Goal: Transaction & Acquisition: Purchase product/service

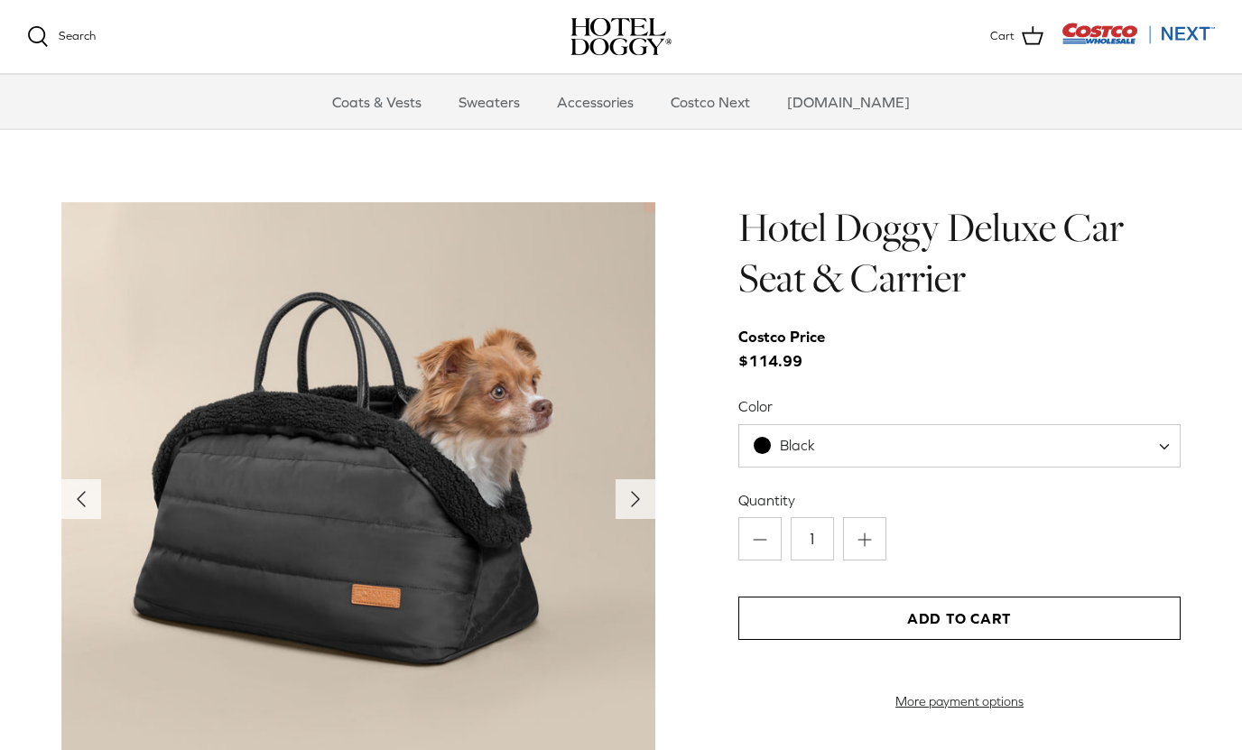
scroll to position [1684, 0]
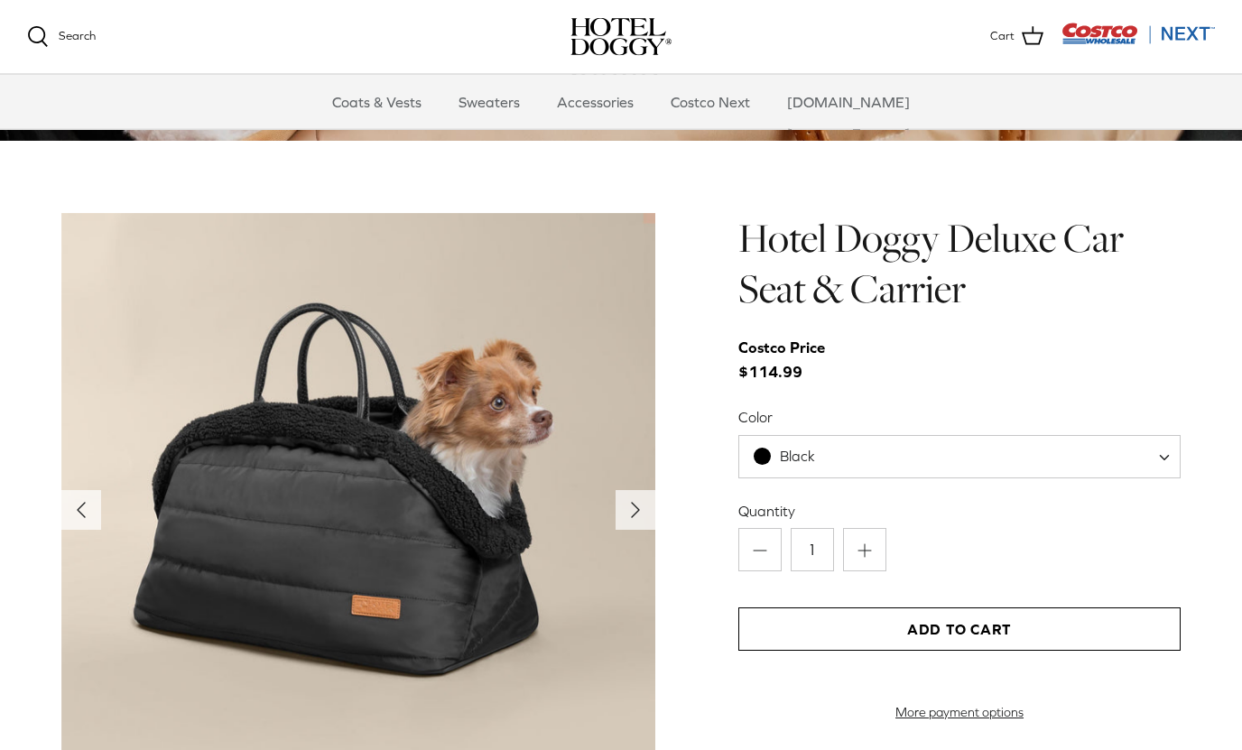
click at [1156, 461] on span "Black" at bounding box center [959, 457] width 442 height 43
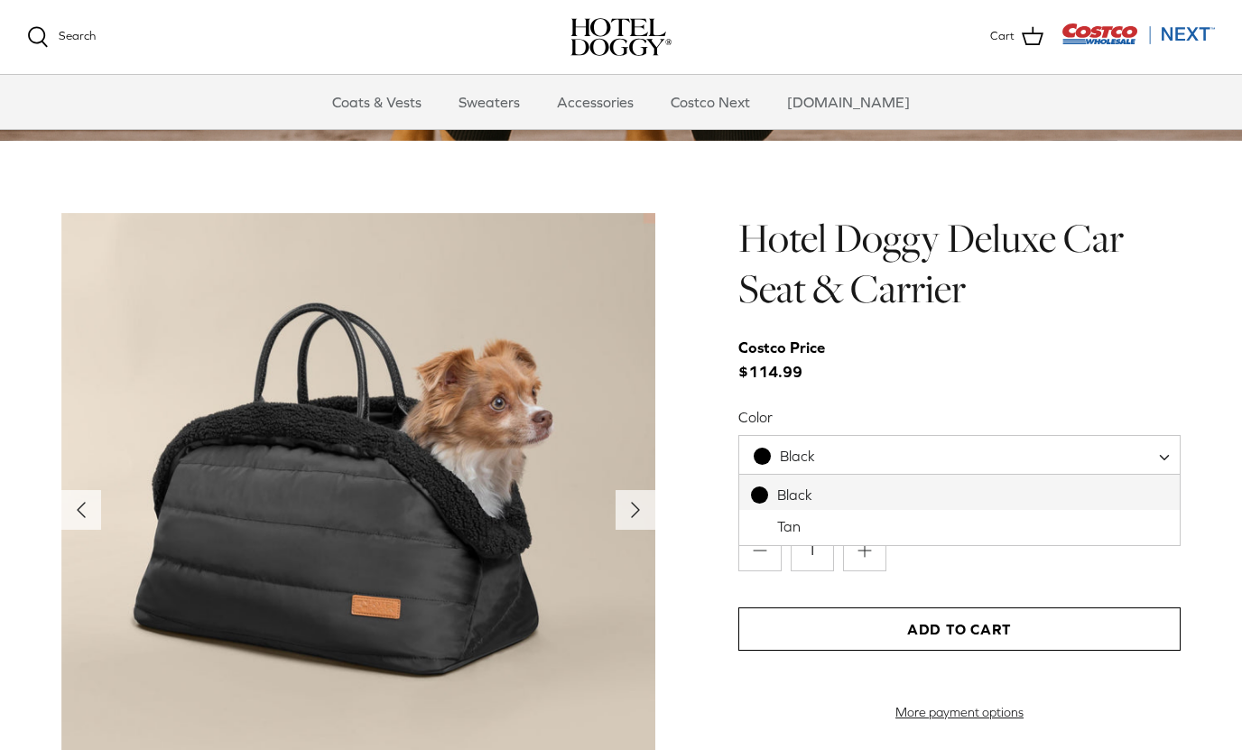
select select "Tan"
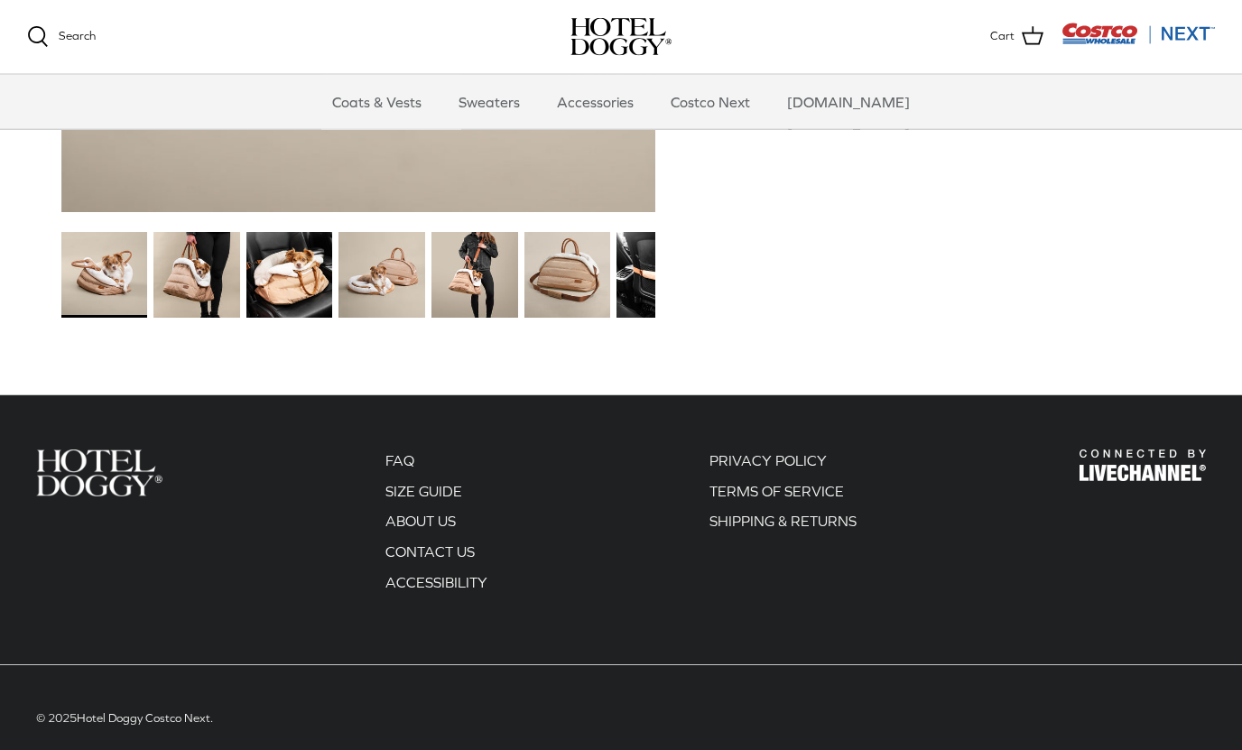
scroll to position [2297, 0]
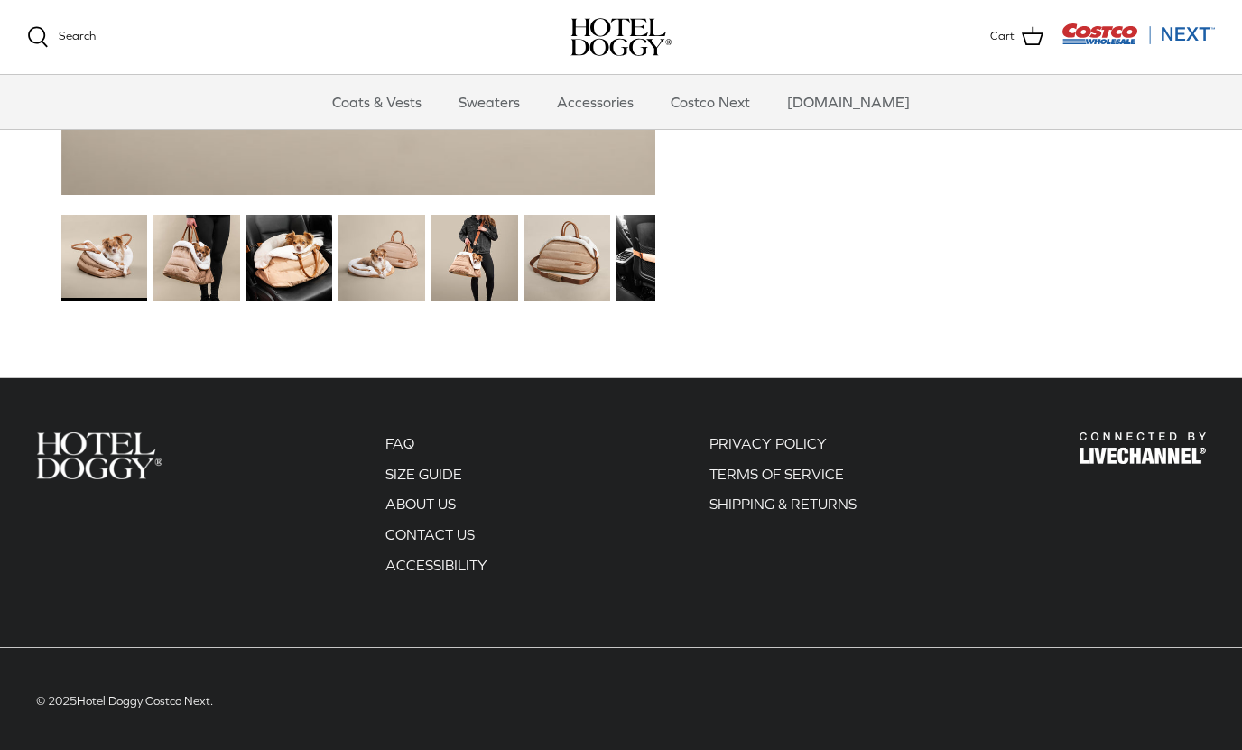
click at [448, 457] on ul "FAQ SIZE GUIDE ABOUT US CONTACT US ACCESSIBILITY" at bounding box center [436, 504] width 102 height 144
click at [433, 468] on link "SIZE GUIDE" at bounding box center [423, 474] width 77 height 16
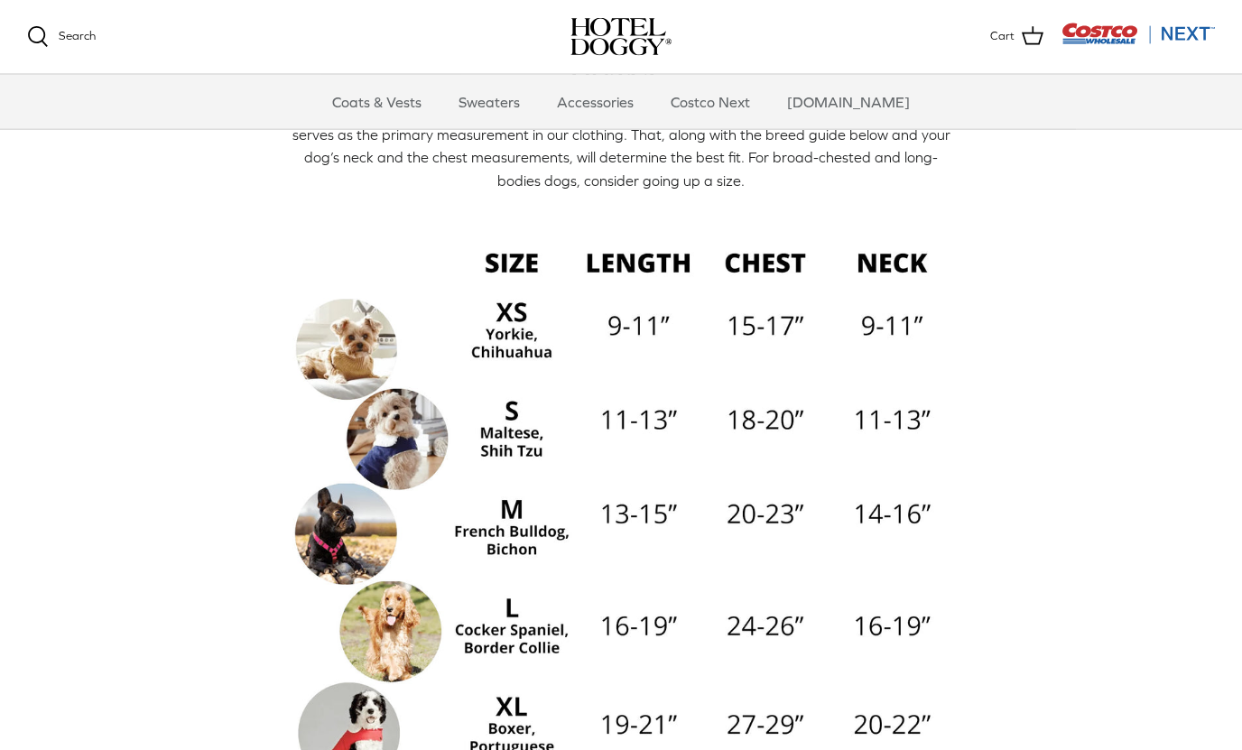
scroll to position [91, 0]
click at [534, 528] on img at bounding box center [621, 564] width 668 height 668
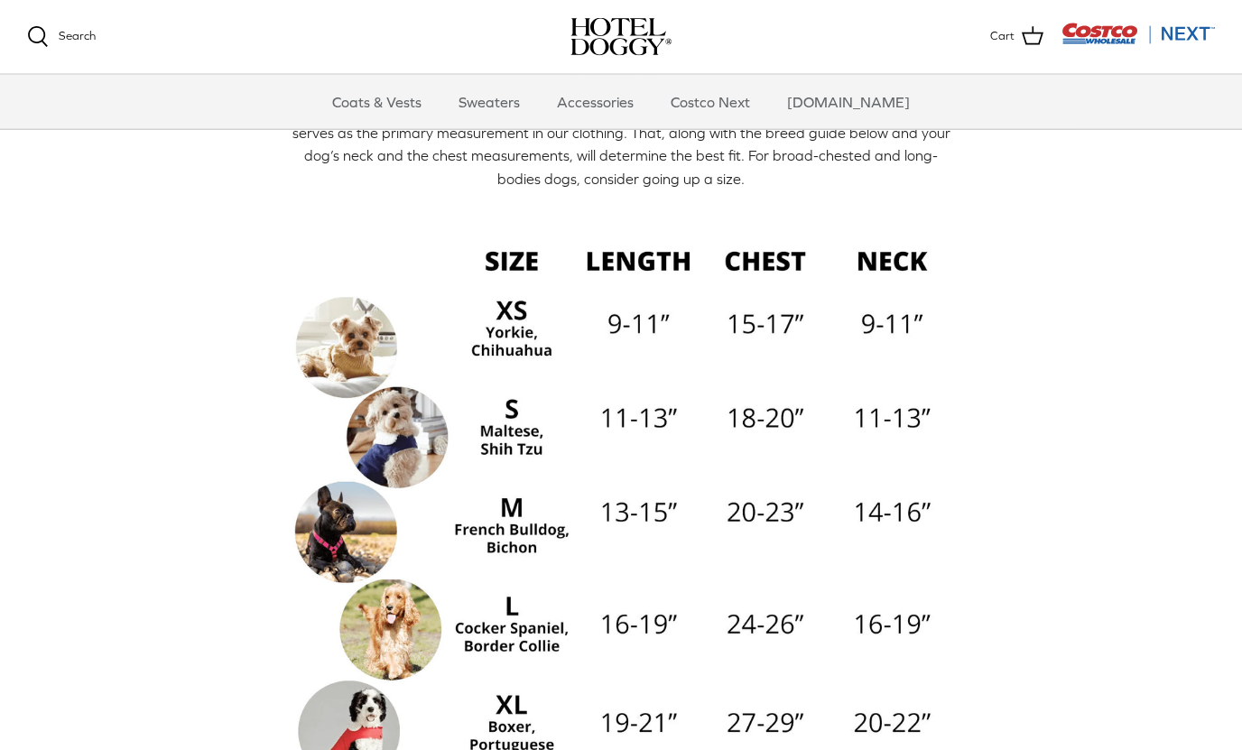
scroll to position [0, 0]
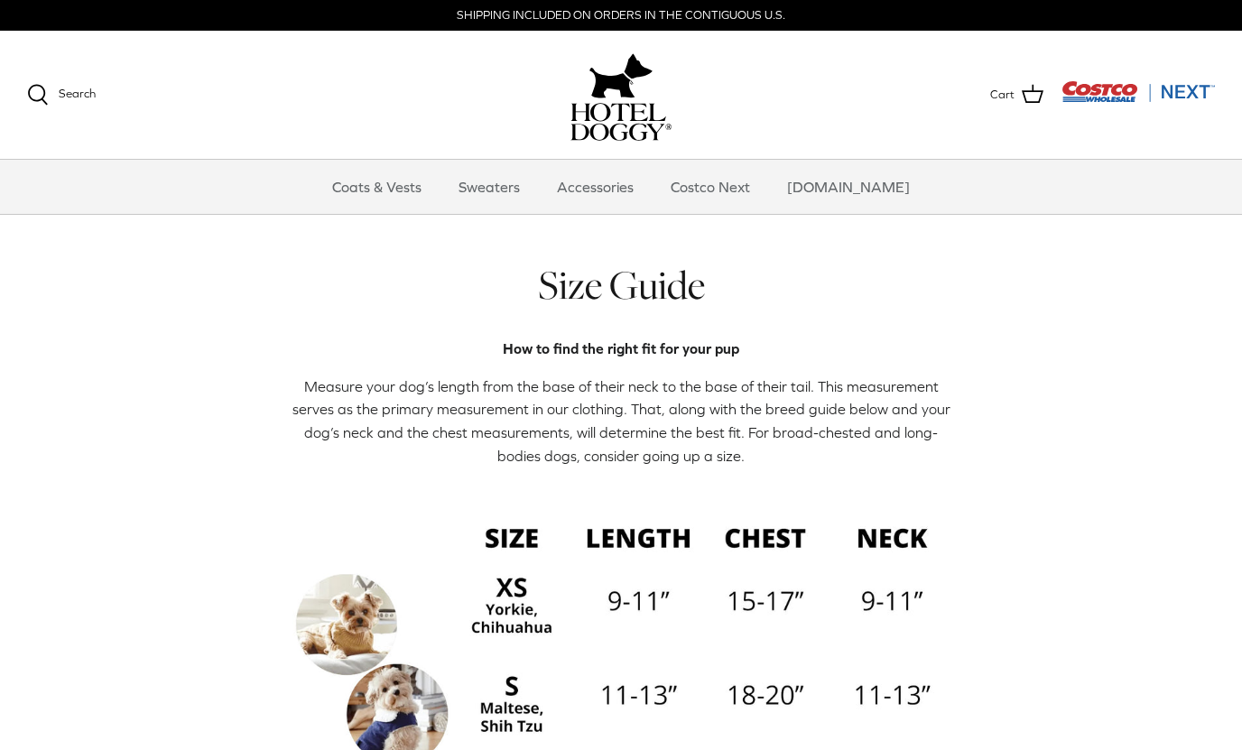
click at [508, 180] on link "Sweaters" at bounding box center [489, 187] width 94 height 54
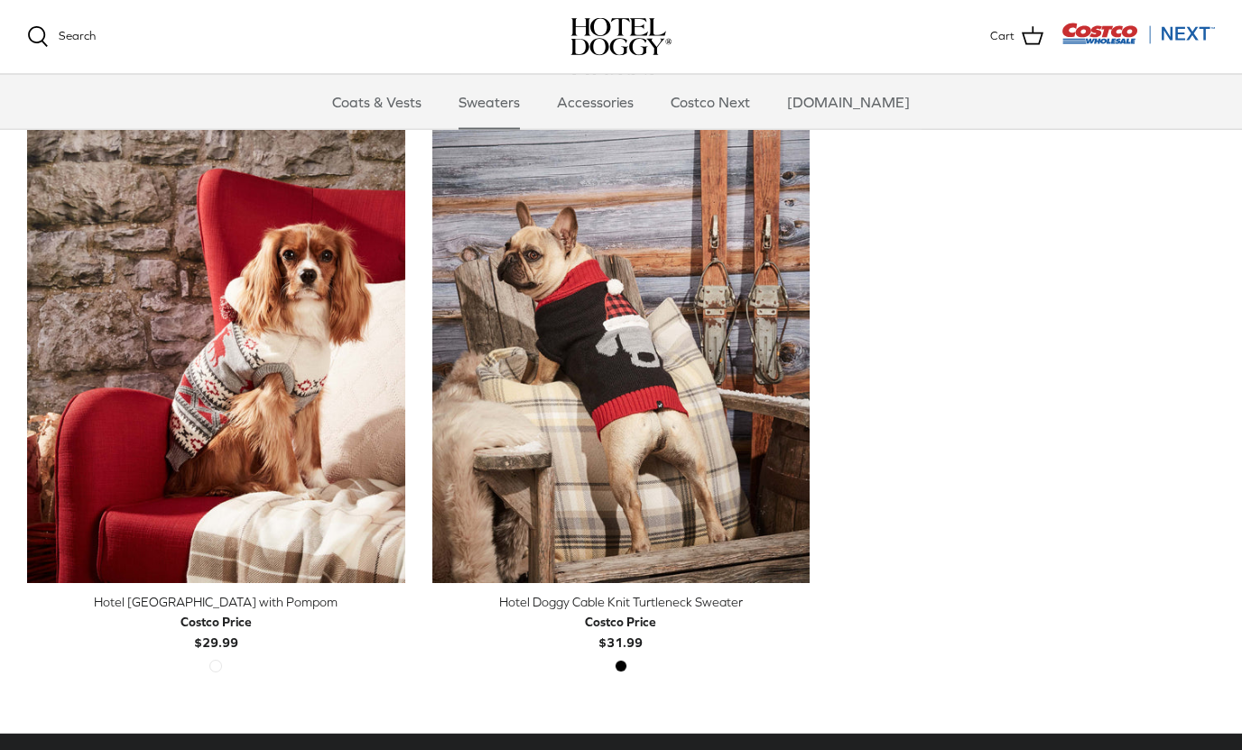
scroll to position [356, 0]
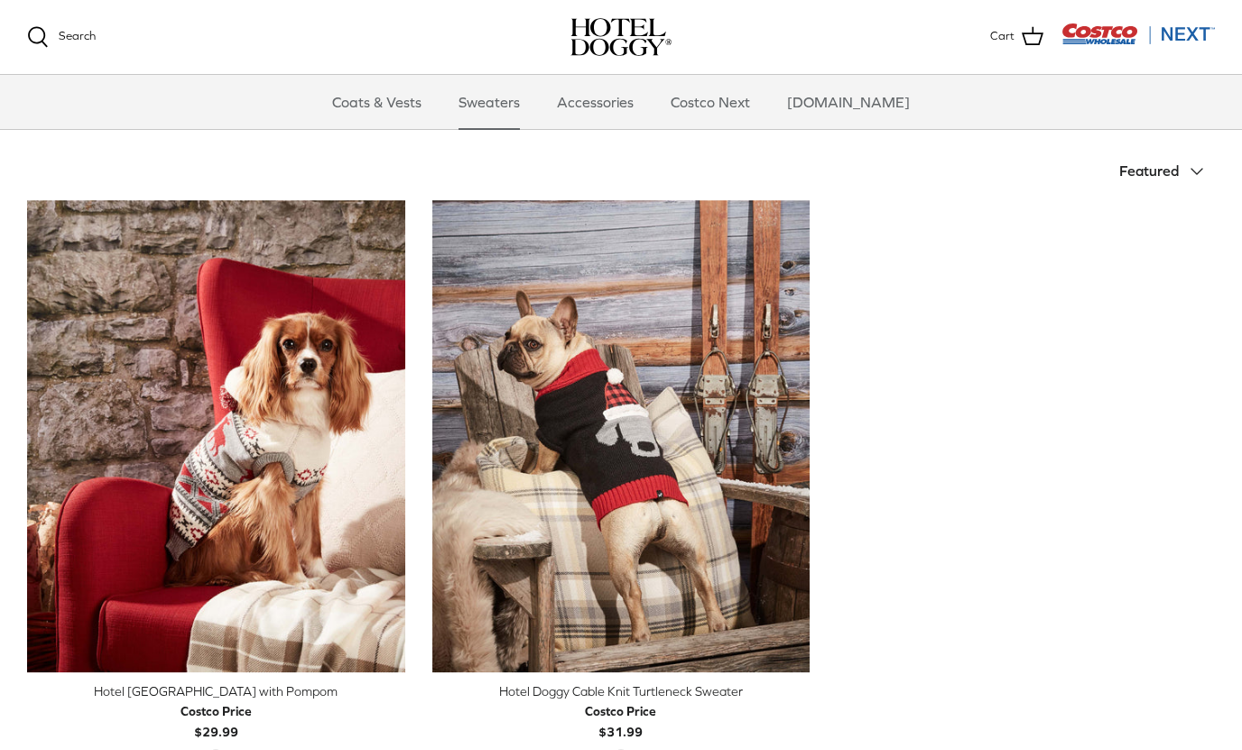
click at [259, 403] on img "Hotel Doggy Fair Isle Sweater with Pompom" at bounding box center [216, 436] width 378 height 472
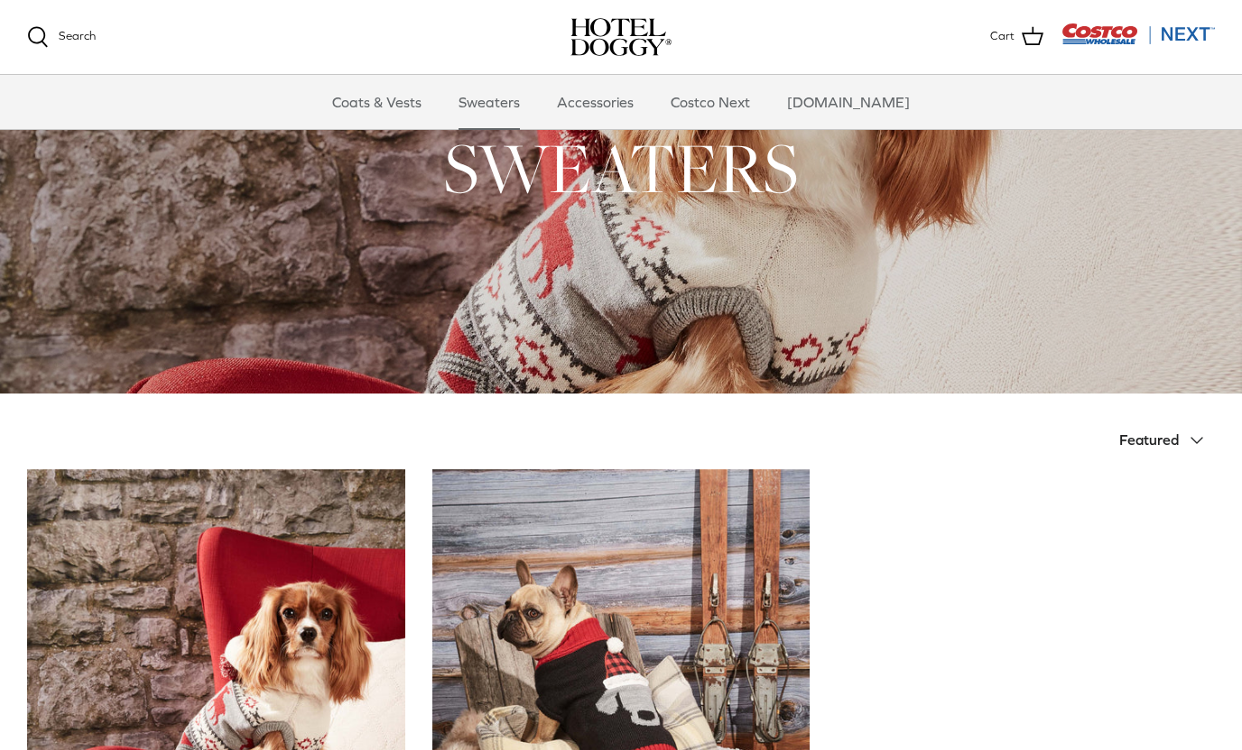
scroll to position [82, 0]
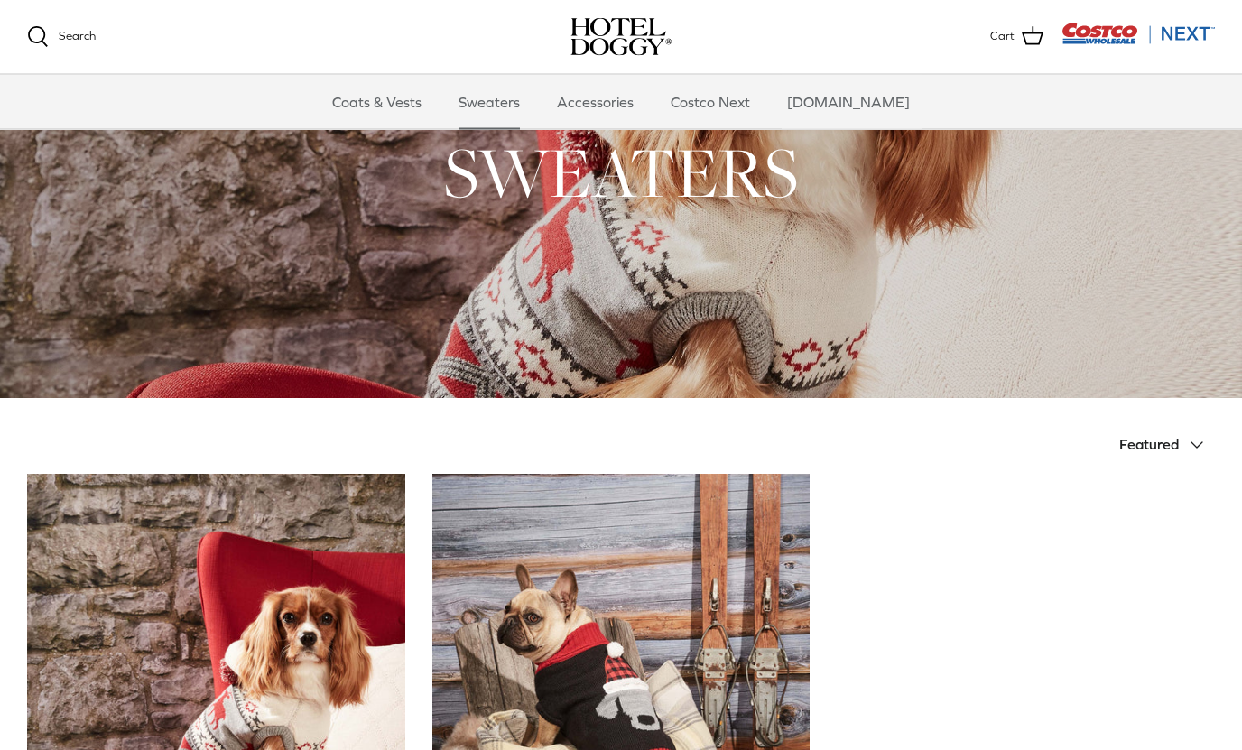
click at [526, 92] on link "Sweaters" at bounding box center [489, 102] width 94 height 54
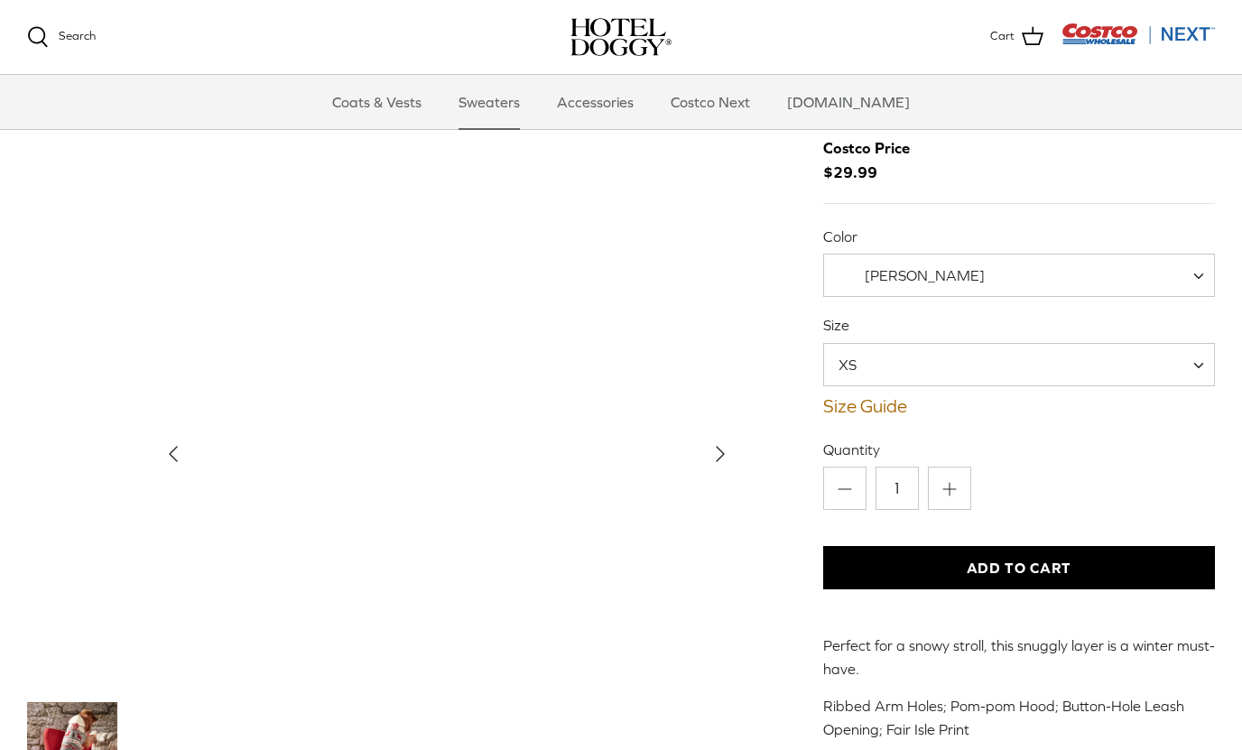
scroll to position [131, 0]
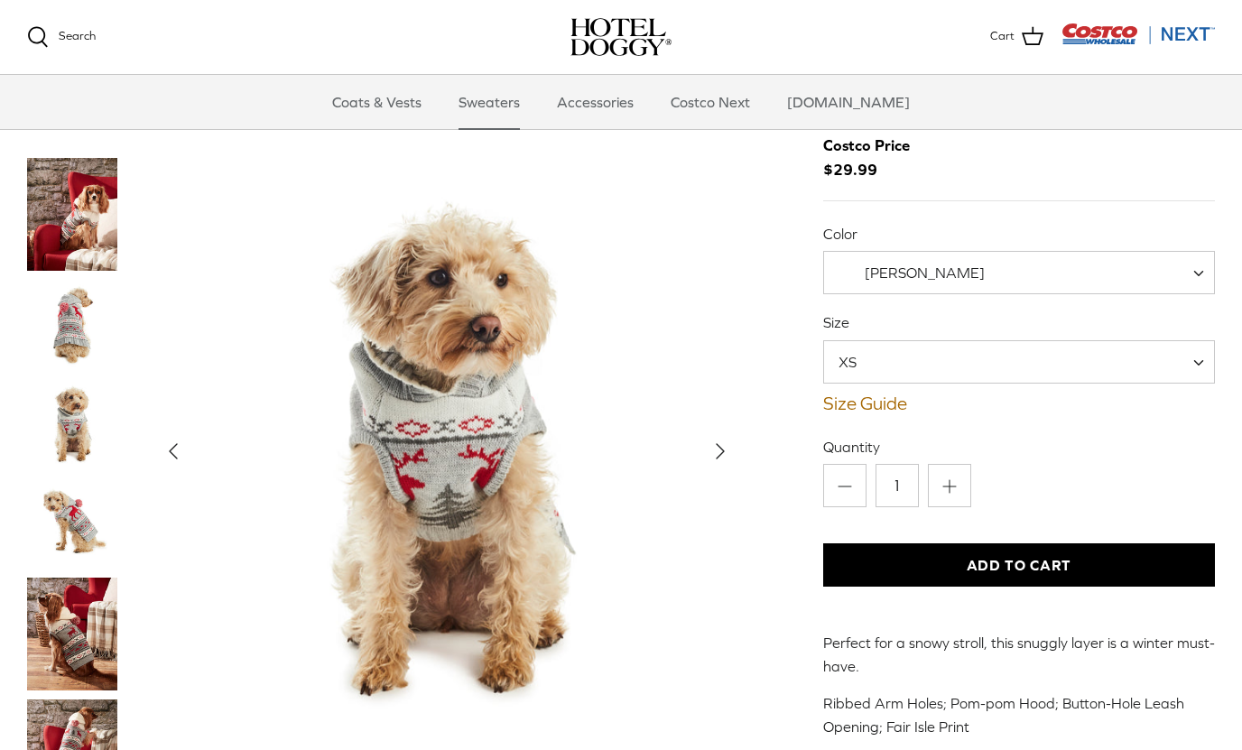
click at [1185, 251] on span "Vanilla Ice" at bounding box center [1019, 272] width 392 height 43
click at [1210, 340] on span at bounding box center [1205, 361] width 18 height 43
select select "M"
click at [1068, 543] on button "Add to Cart" at bounding box center [1019, 564] width 392 height 43
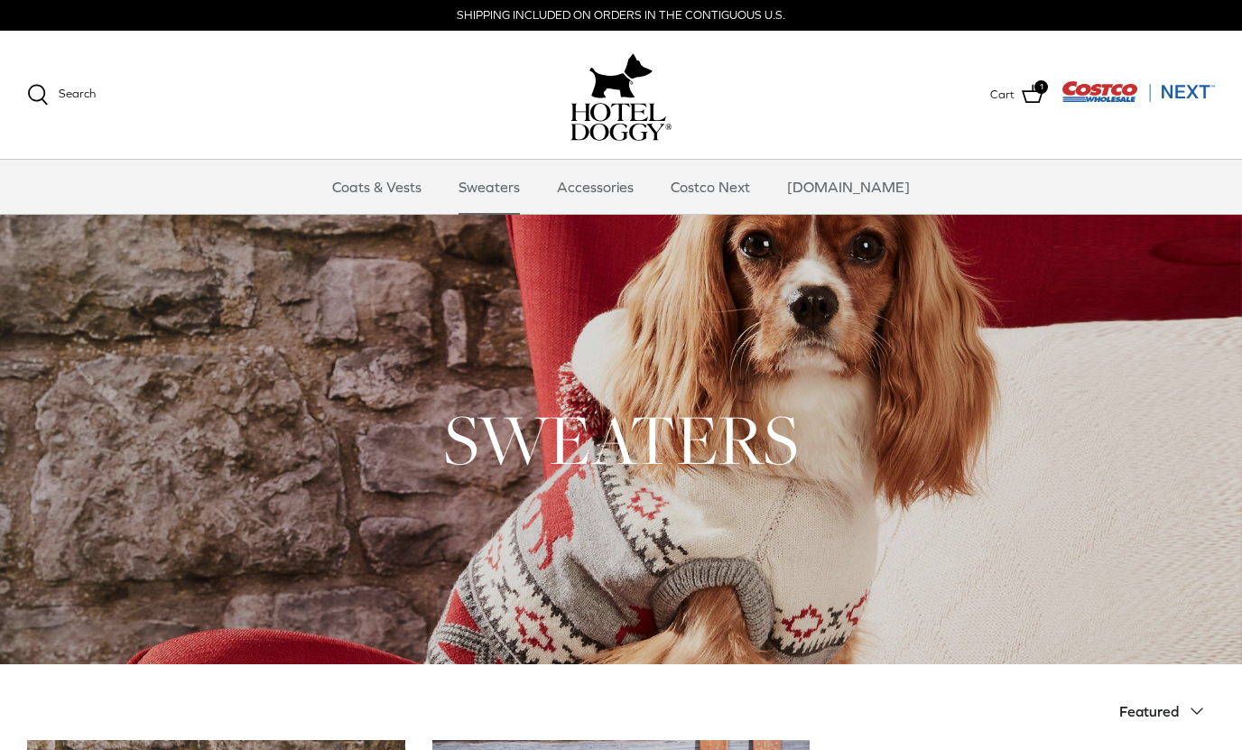
click at [414, 171] on link "Coats & Vests" at bounding box center [377, 187] width 122 height 54
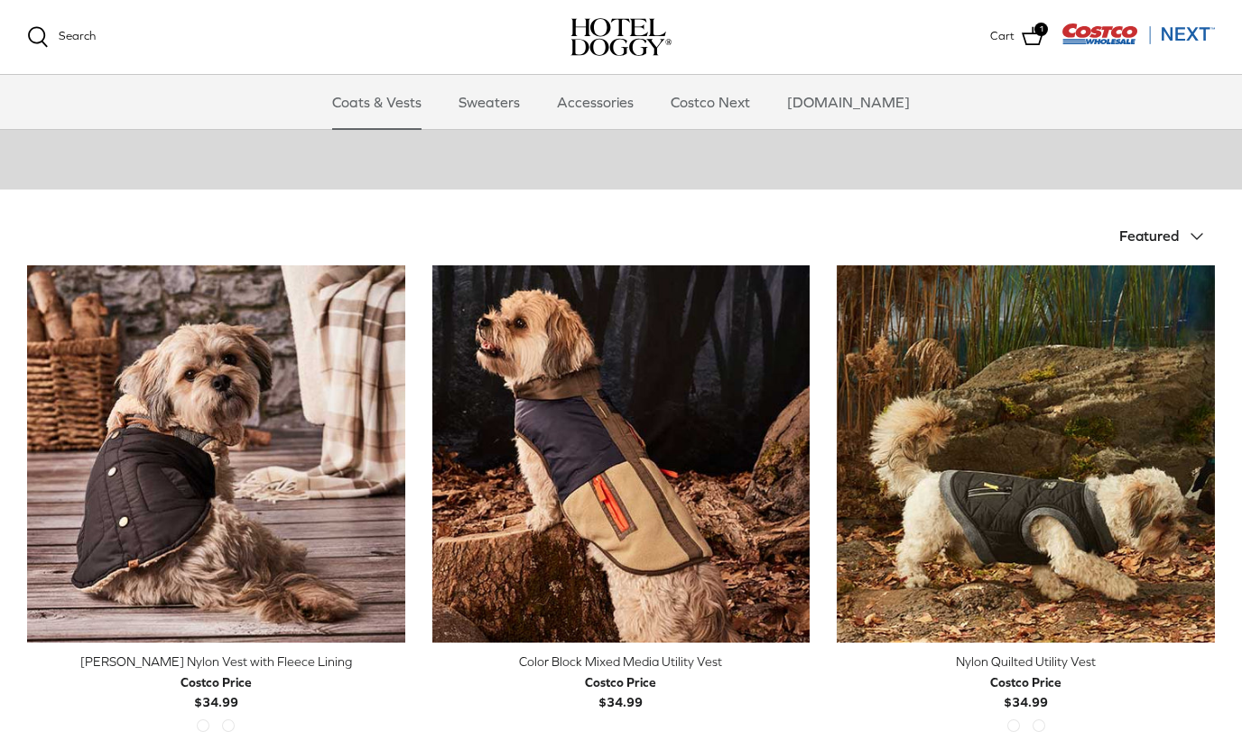
scroll to position [299, 0]
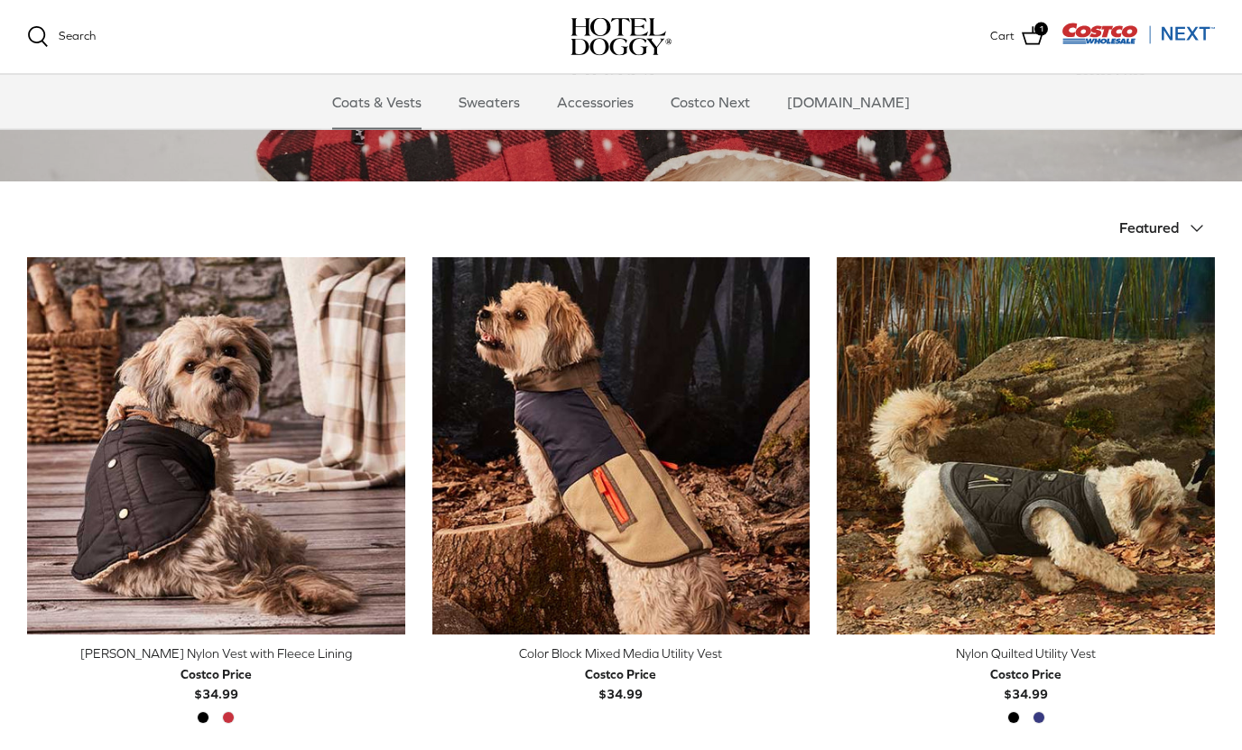
click at [1210, 450] on icon "Right" at bounding box center [1201, 447] width 22 height 22
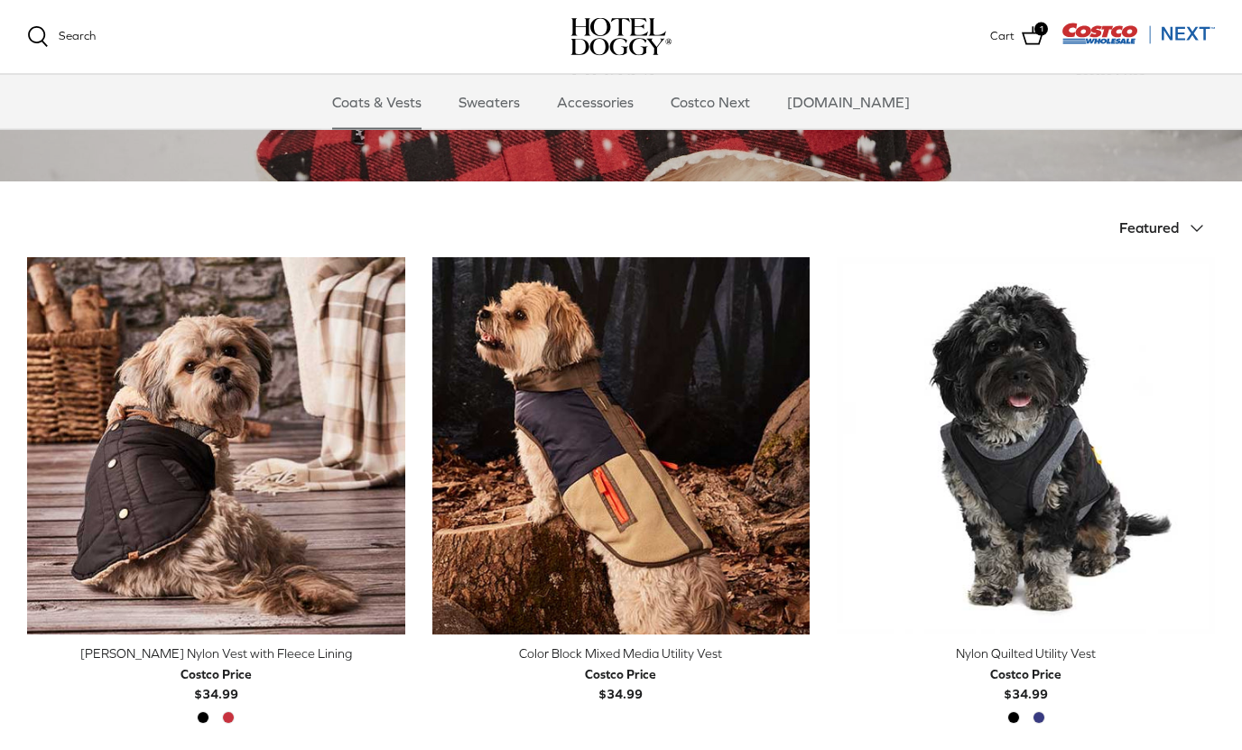
scroll to position [300, 0]
click at [1200, 445] on polyline "Previous" at bounding box center [1200, 445] width 5 height 11
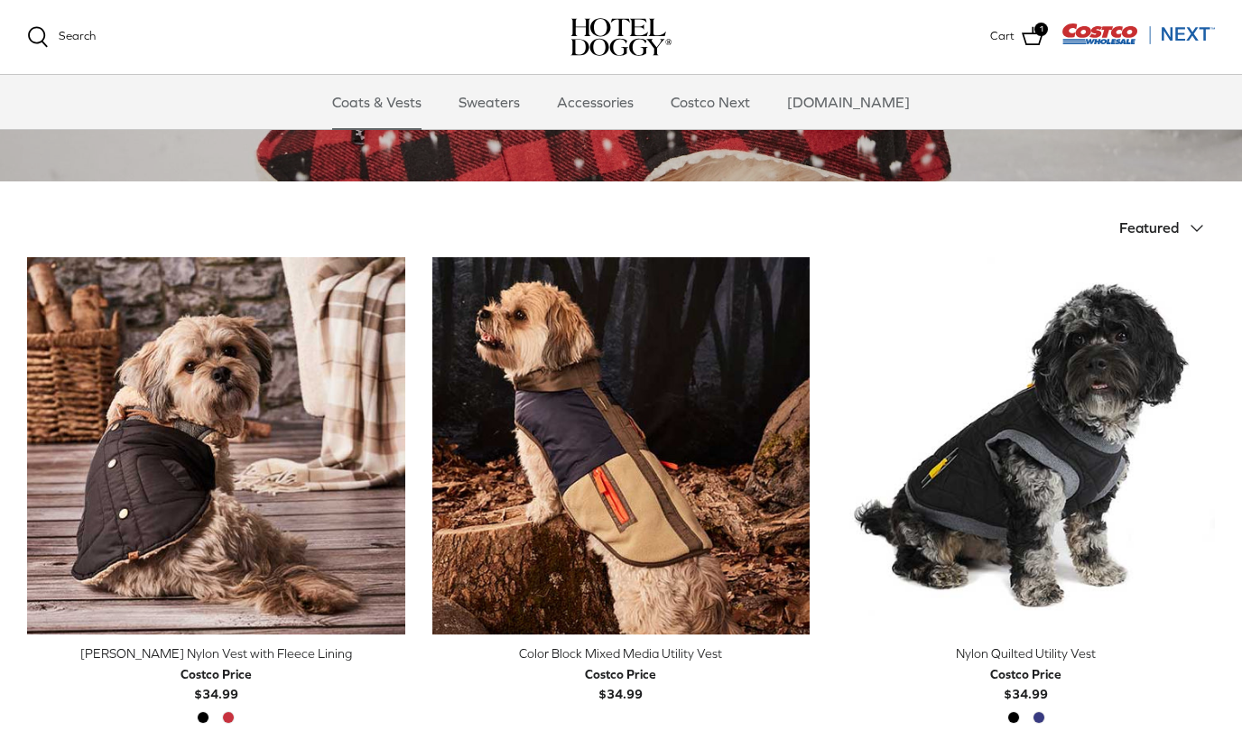
click at [1197, 445] on icon "Right" at bounding box center [1201, 446] width 22 height 22
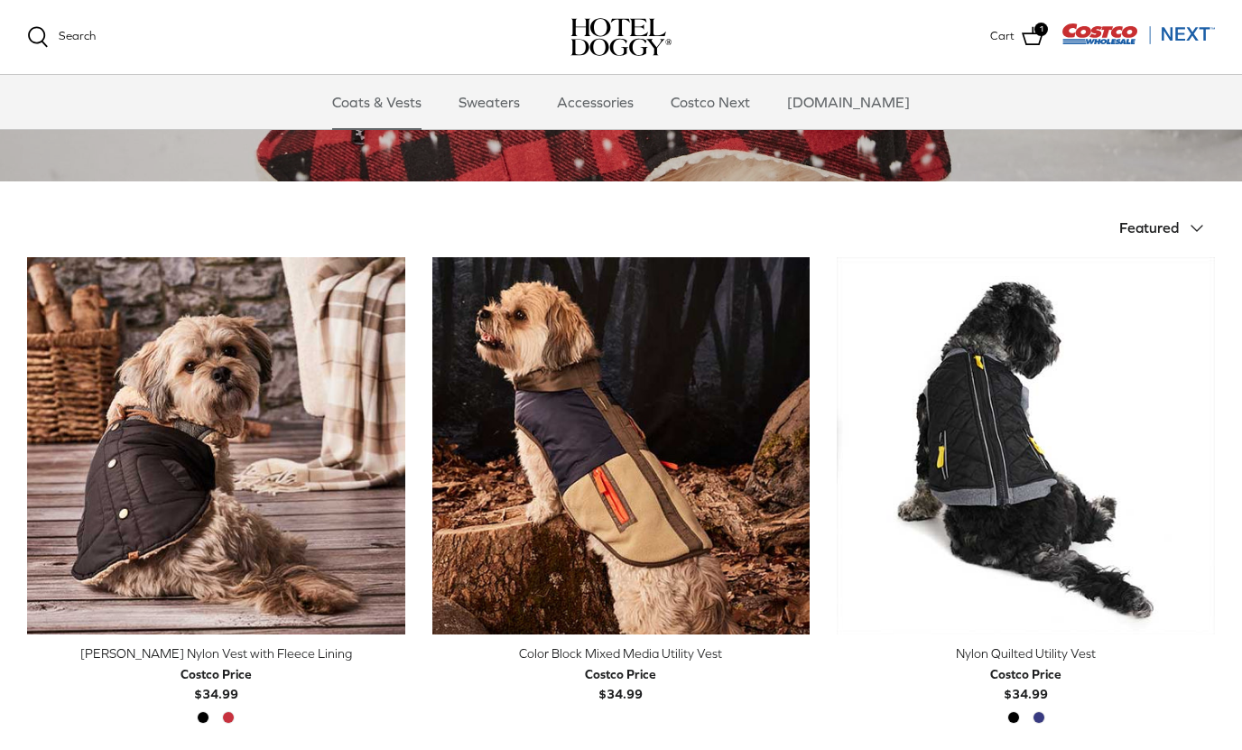
click at [1196, 438] on icon "Right" at bounding box center [1201, 446] width 22 height 22
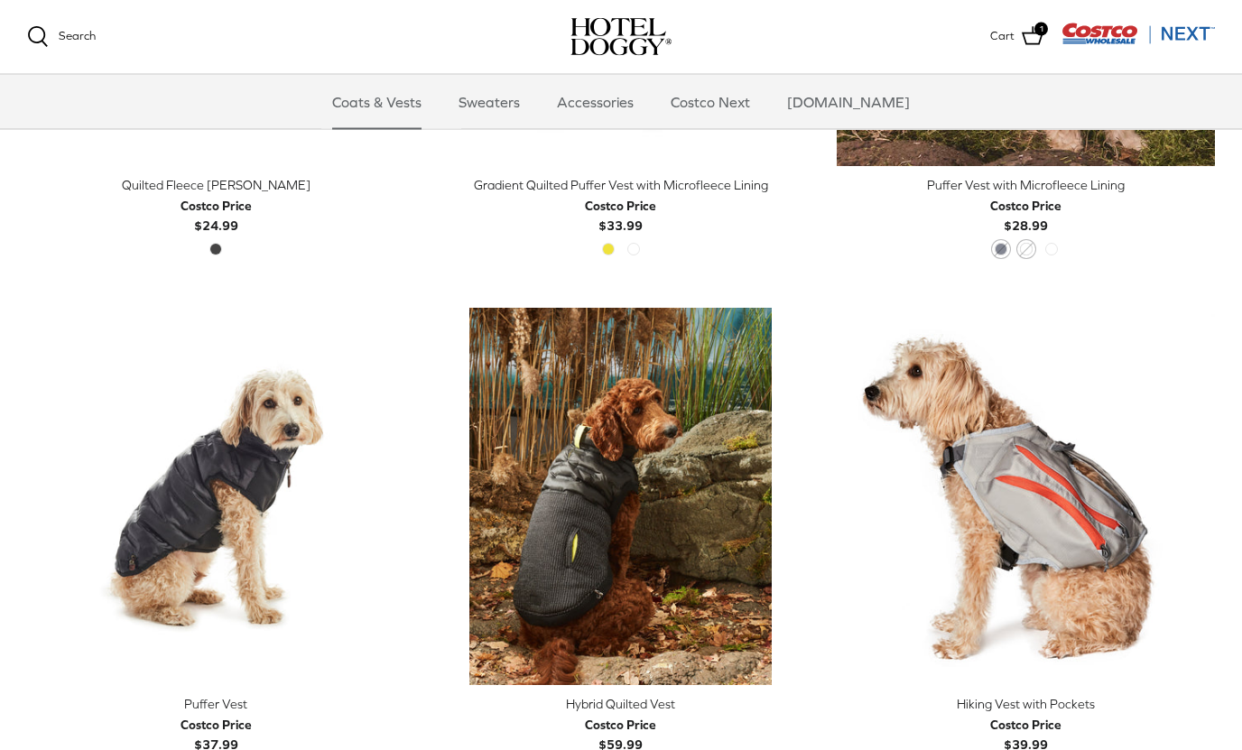
scroll to position [2843, 0]
click at [672, 543] on img "Hybrid Quilted Vest" at bounding box center [621, 497] width 378 height 378
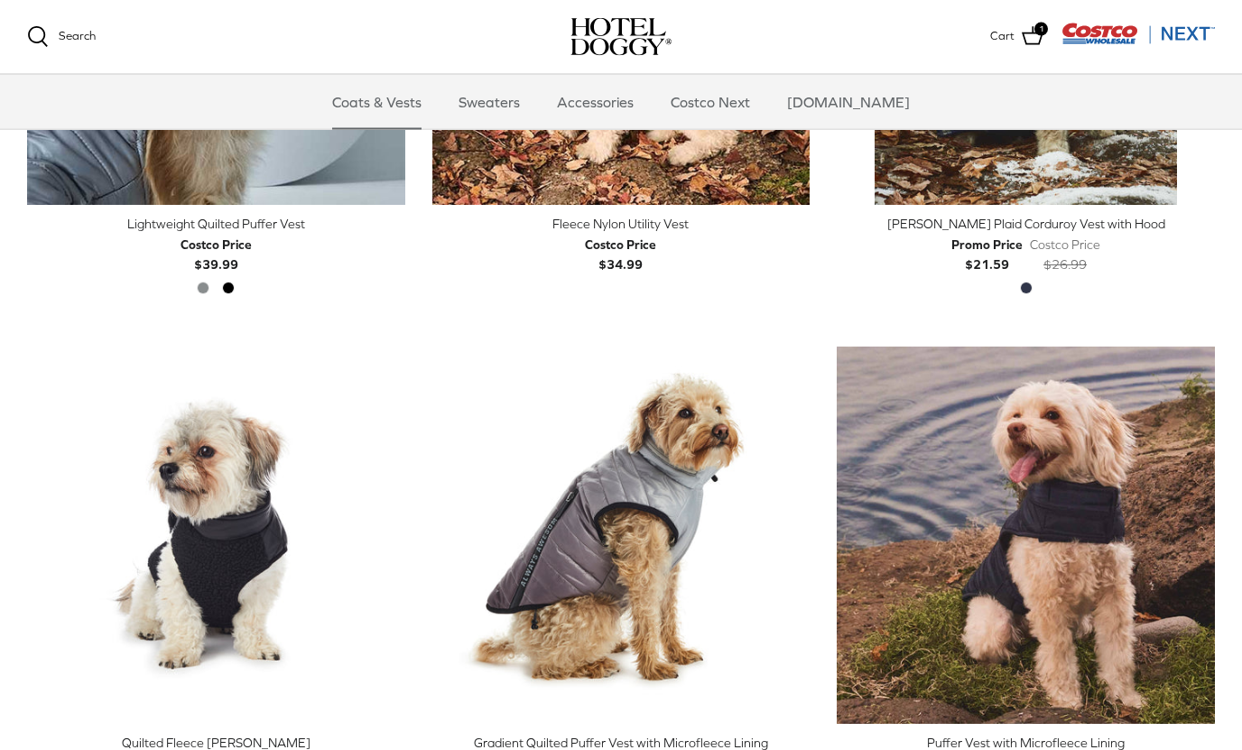
scroll to position [2286, 0]
click at [639, 506] on img "Gradient Quilted Puffer Vest with Microfleece Lining" at bounding box center [621, 536] width 378 height 378
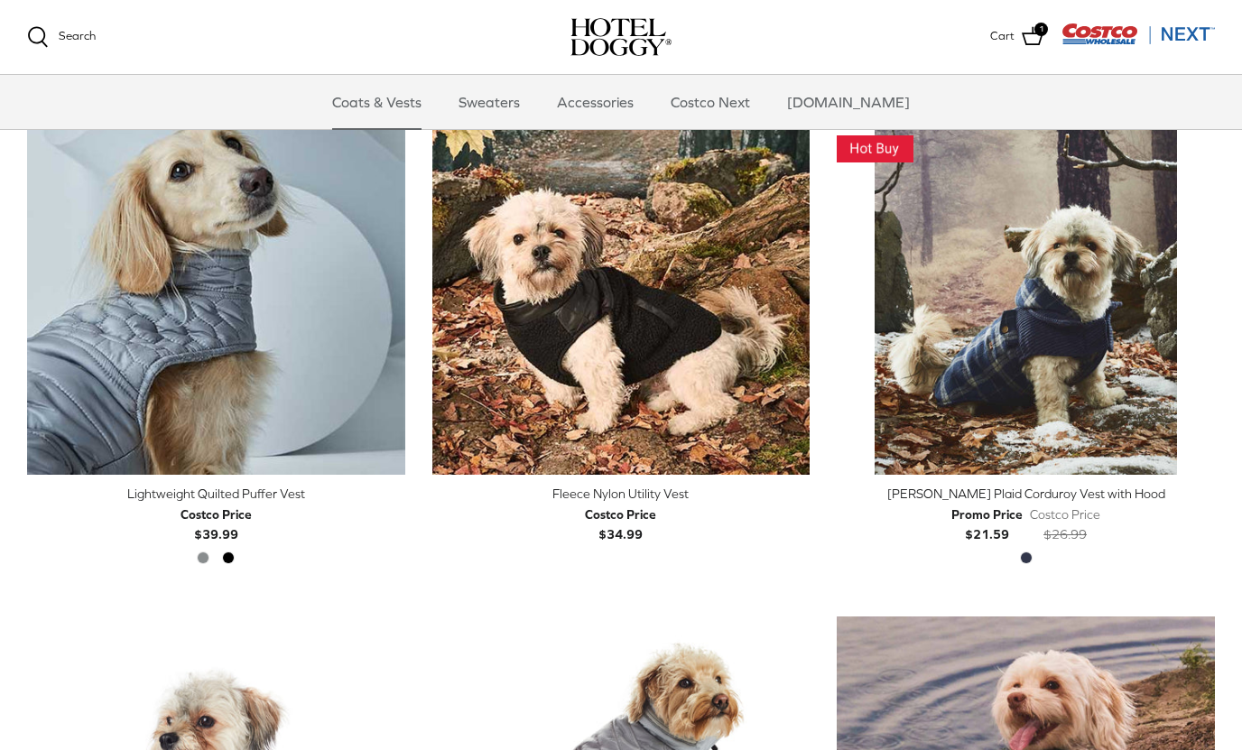
scroll to position [2014, 0]
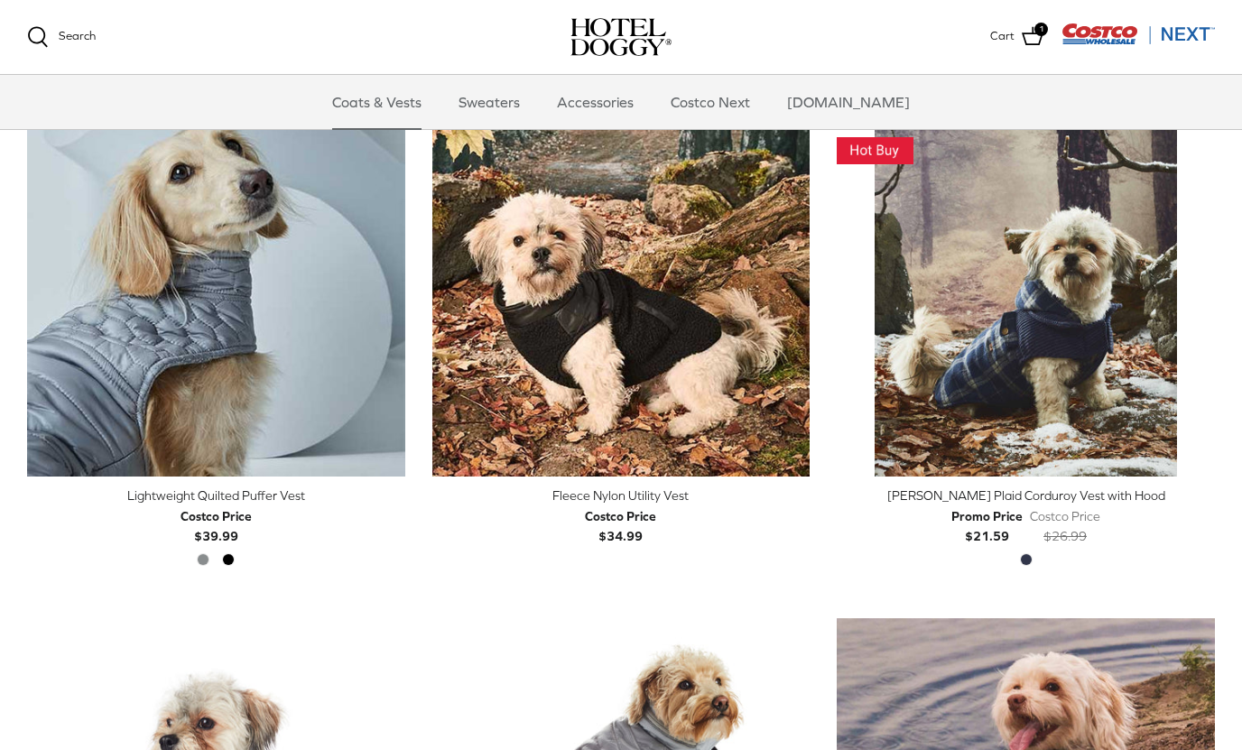
click at [1086, 310] on img "Melton Plaid Corduroy Vest with Hood" at bounding box center [1025, 288] width 378 height 378
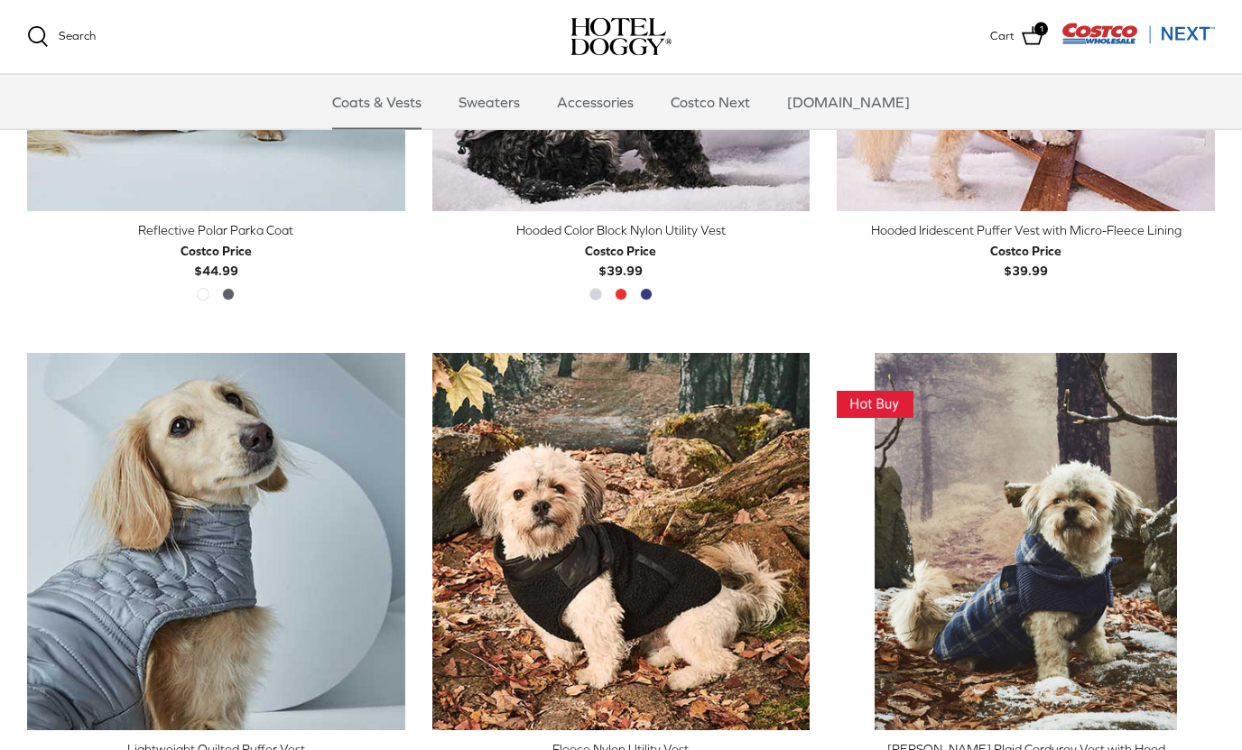
scroll to position [1759, 0]
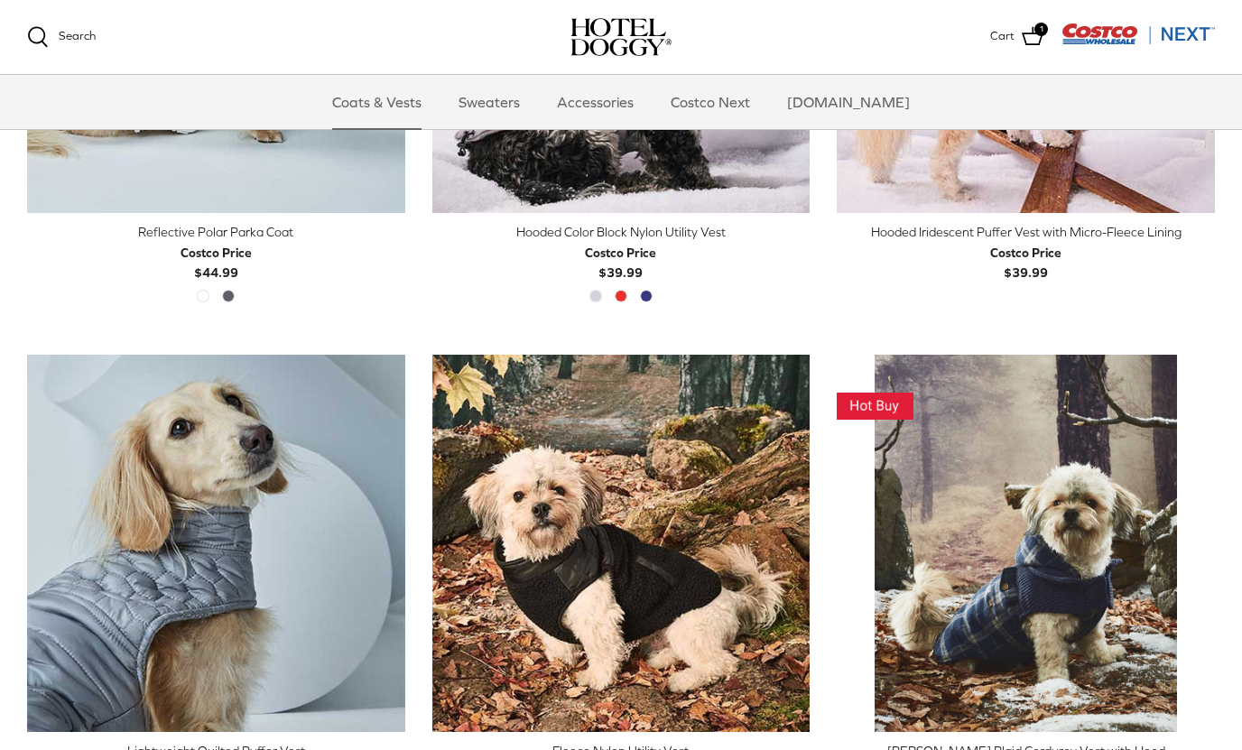
click at [205, 525] on img "Lightweight Quilted Puffer Vest" at bounding box center [216, 544] width 378 height 378
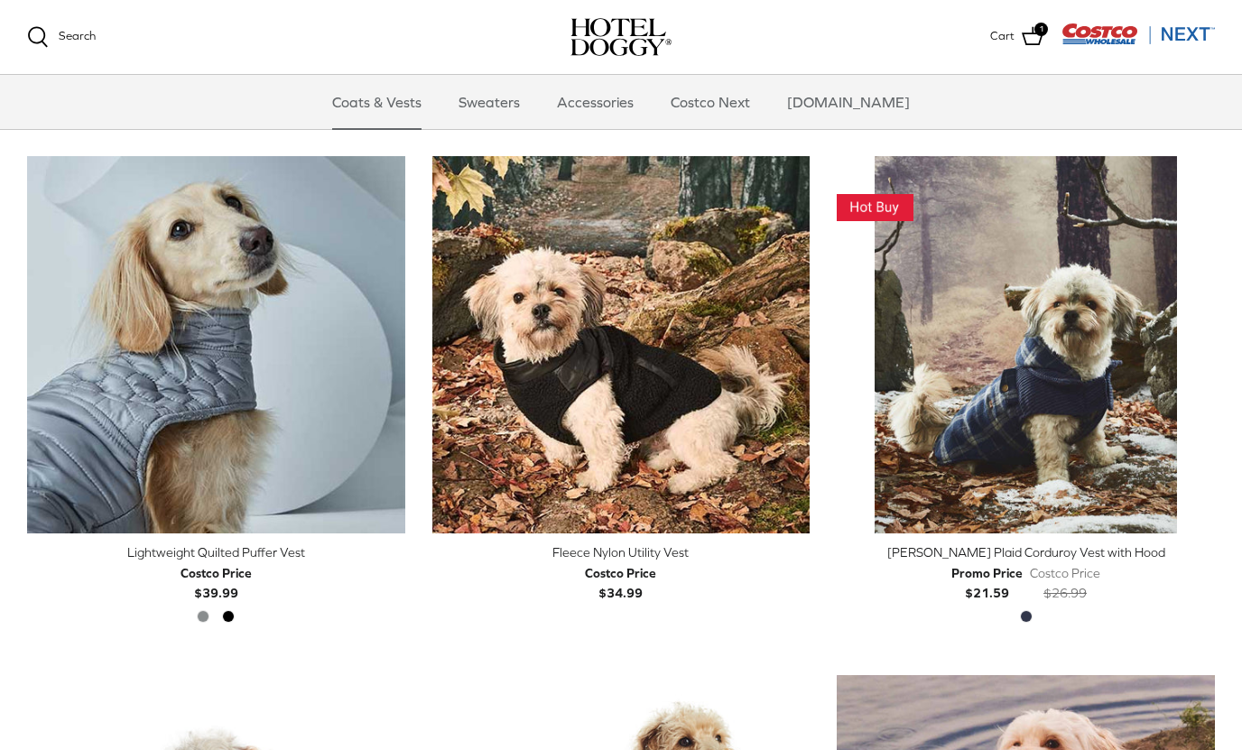
scroll to position [1956, 0]
click at [711, 378] on img "Fleece Nylon Utility Vest" at bounding box center [621, 346] width 378 height 378
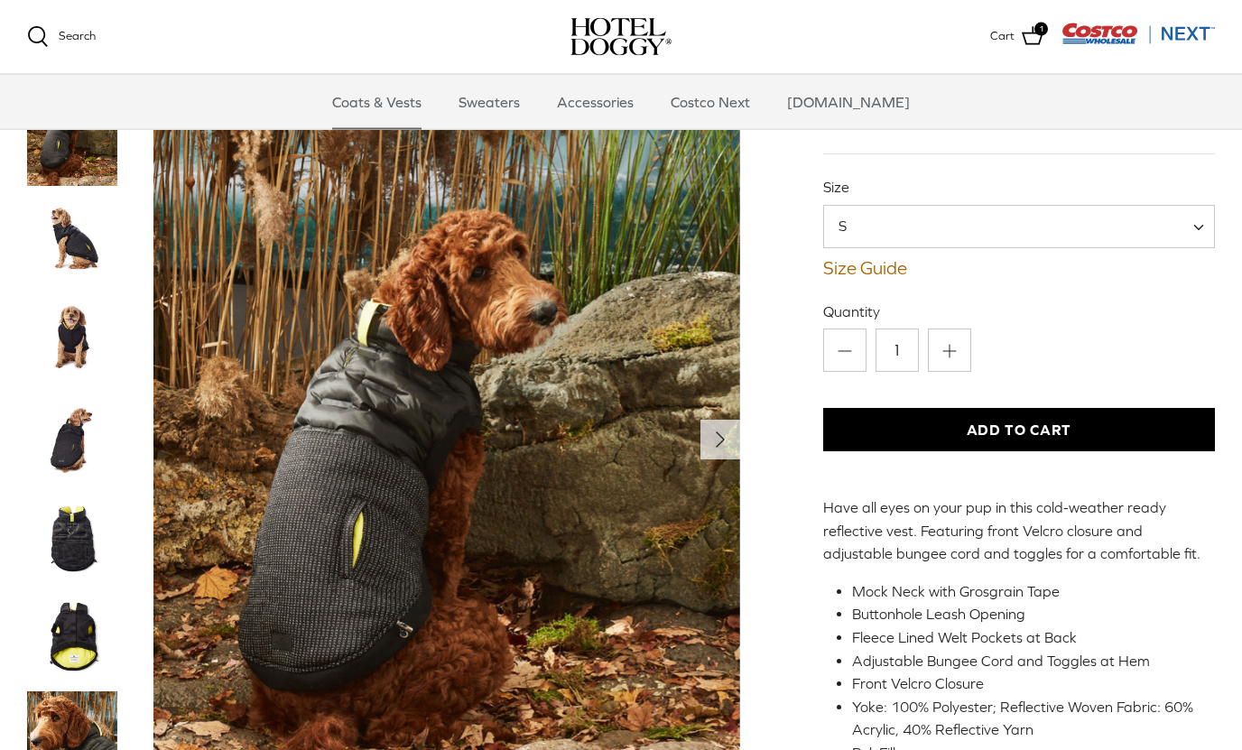
scroll to position [74, 0]
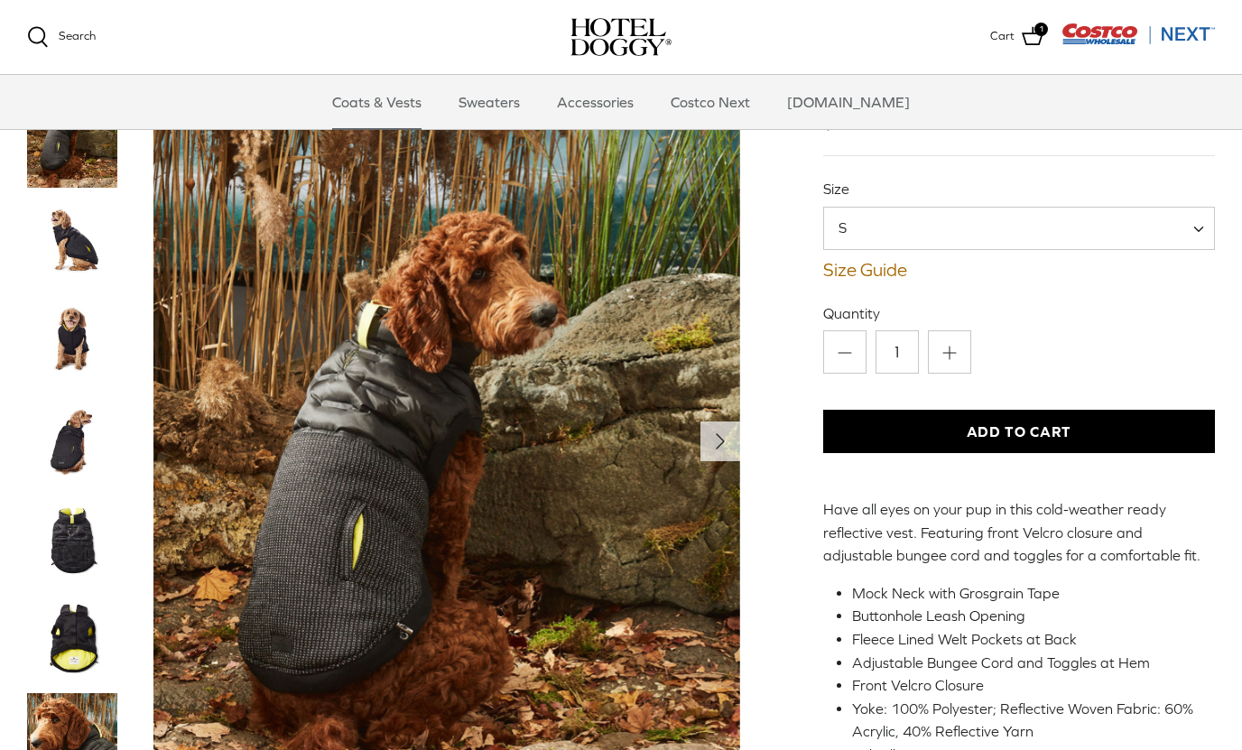
click at [73, 322] on img "Thumbnail Link" at bounding box center [72, 341] width 90 height 90
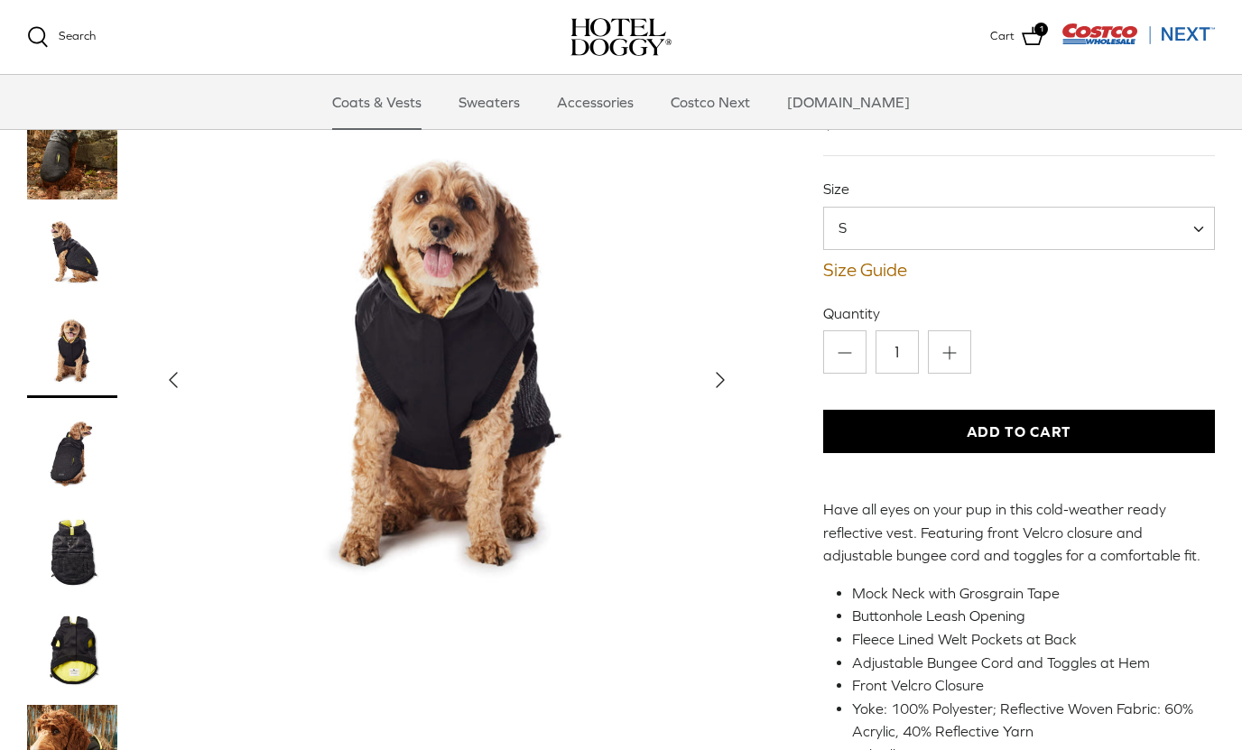
click at [90, 435] on img "Thumbnail Link" at bounding box center [72, 451] width 90 height 90
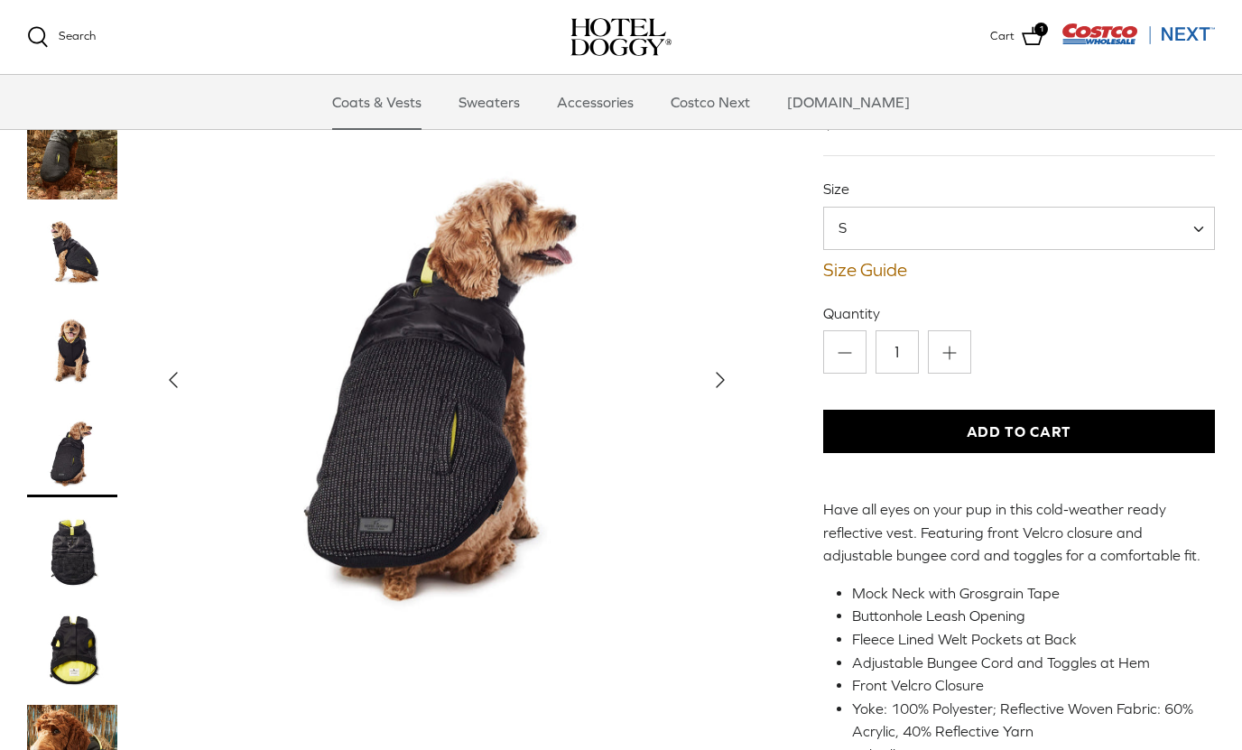
click at [62, 561] on img "Thumbnail Link" at bounding box center [72, 550] width 90 height 90
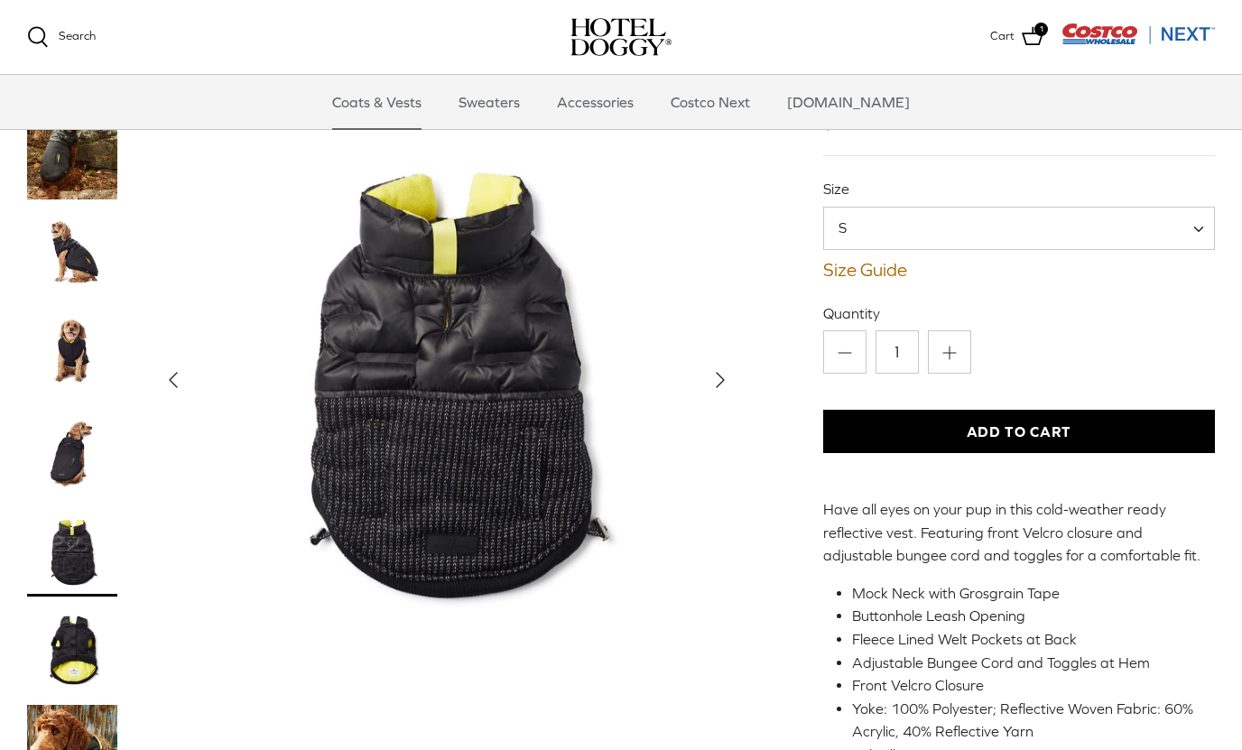
click at [88, 653] on img "Thumbnail Link" at bounding box center [72, 650] width 90 height 90
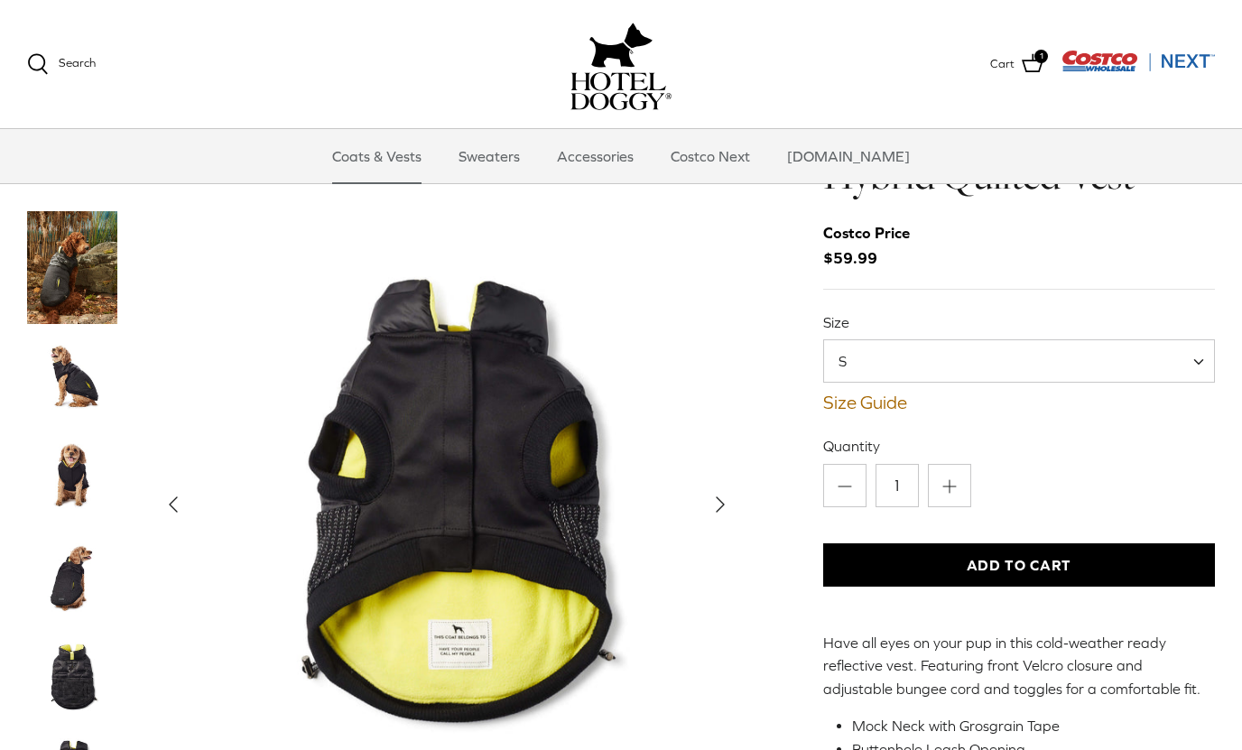
scroll to position [0, 0]
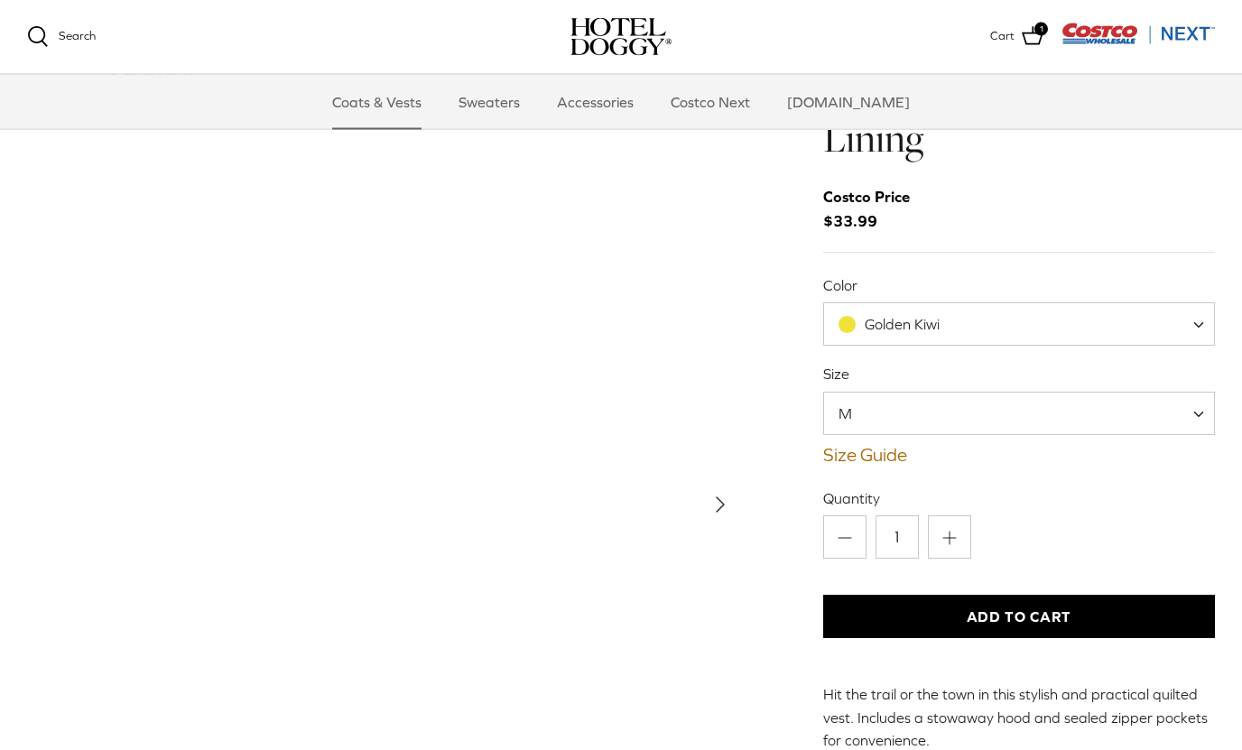
scroll to position [68, 0]
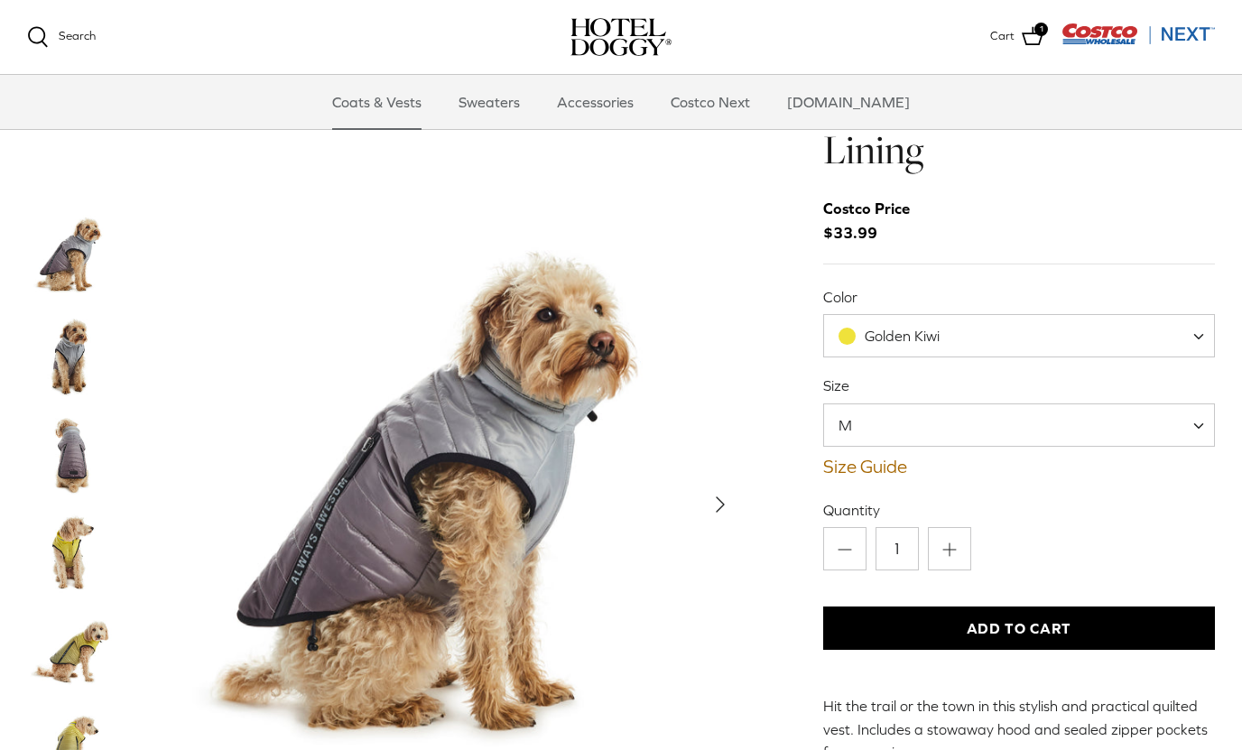
click at [1197, 326] on span at bounding box center [1205, 335] width 18 height 43
select select "High Rise"
click at [70, 530] on img "Thumbnail Link" at bounding box center [72, 554] width 90 height 90
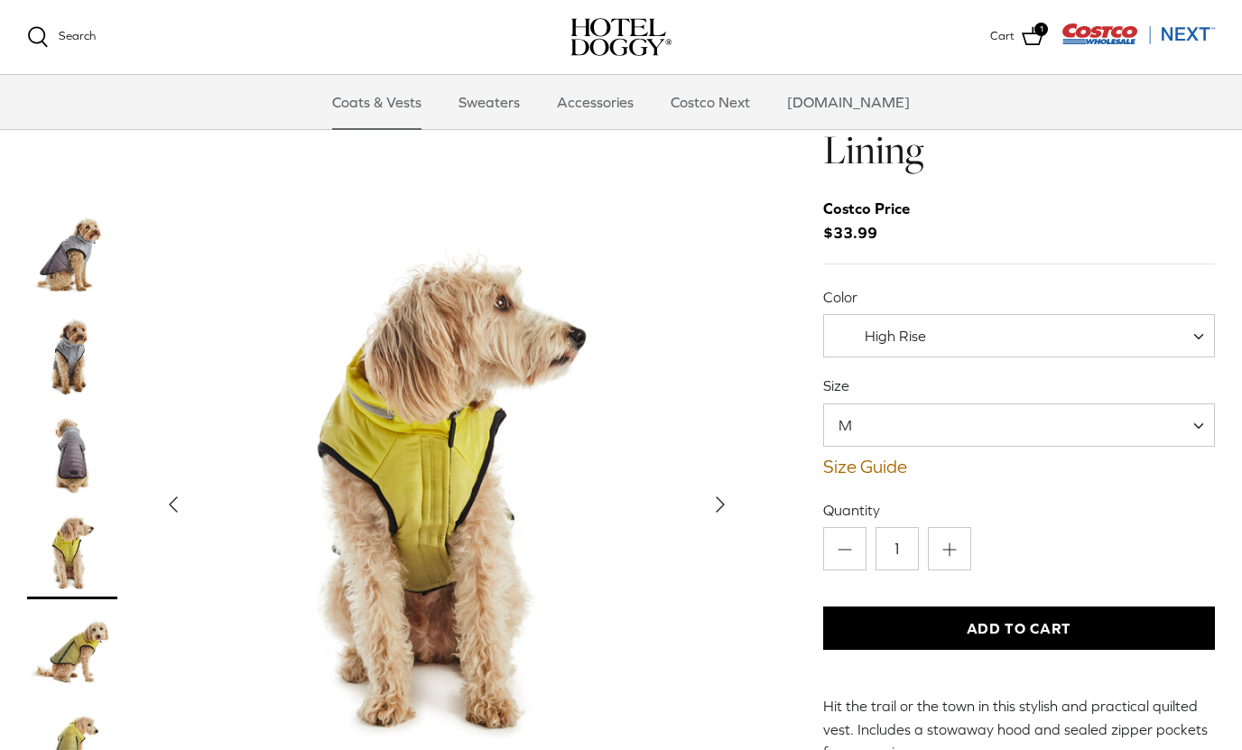
click at [84, 630] on img "Thumbnail Link" at bounding box center [72, 653] width 90 height 90
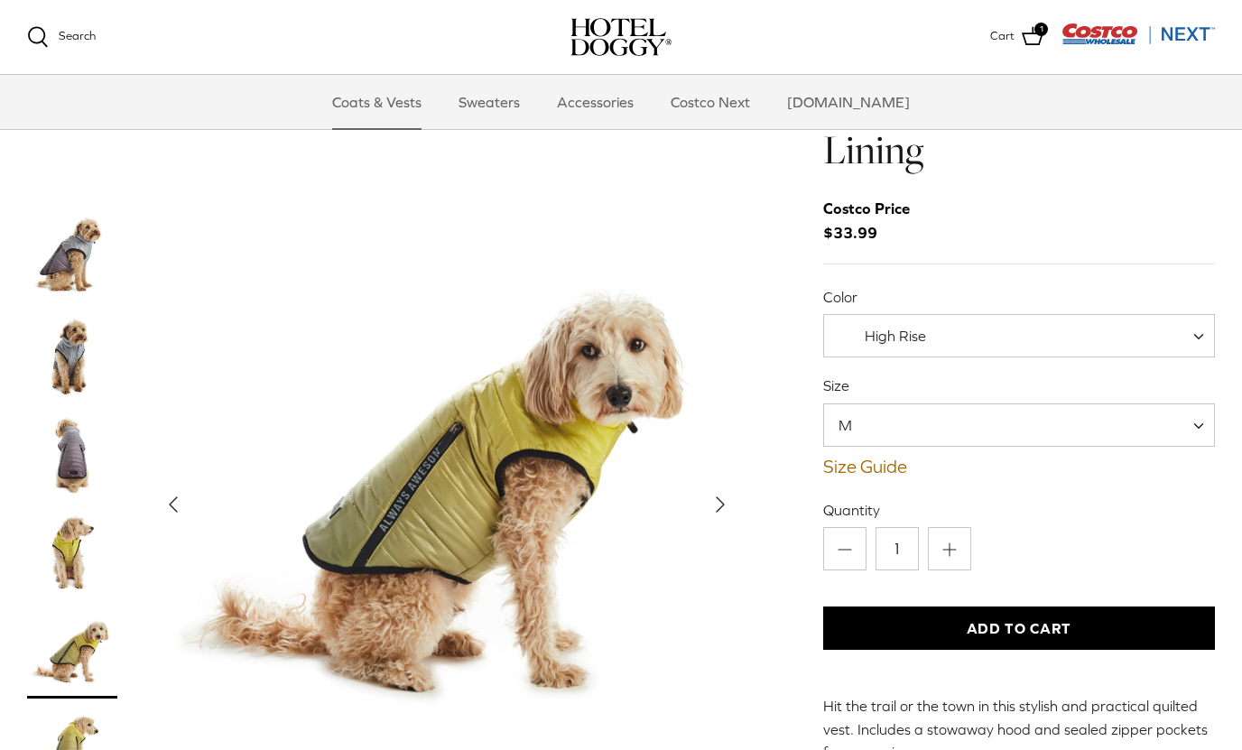
click at [1196, 417] on span at bounding box center [1205, 424] width 18 height 43
click at [1051, 618] on button "Add to Cart" at bounding box center [1019, 627] width 392 height 43
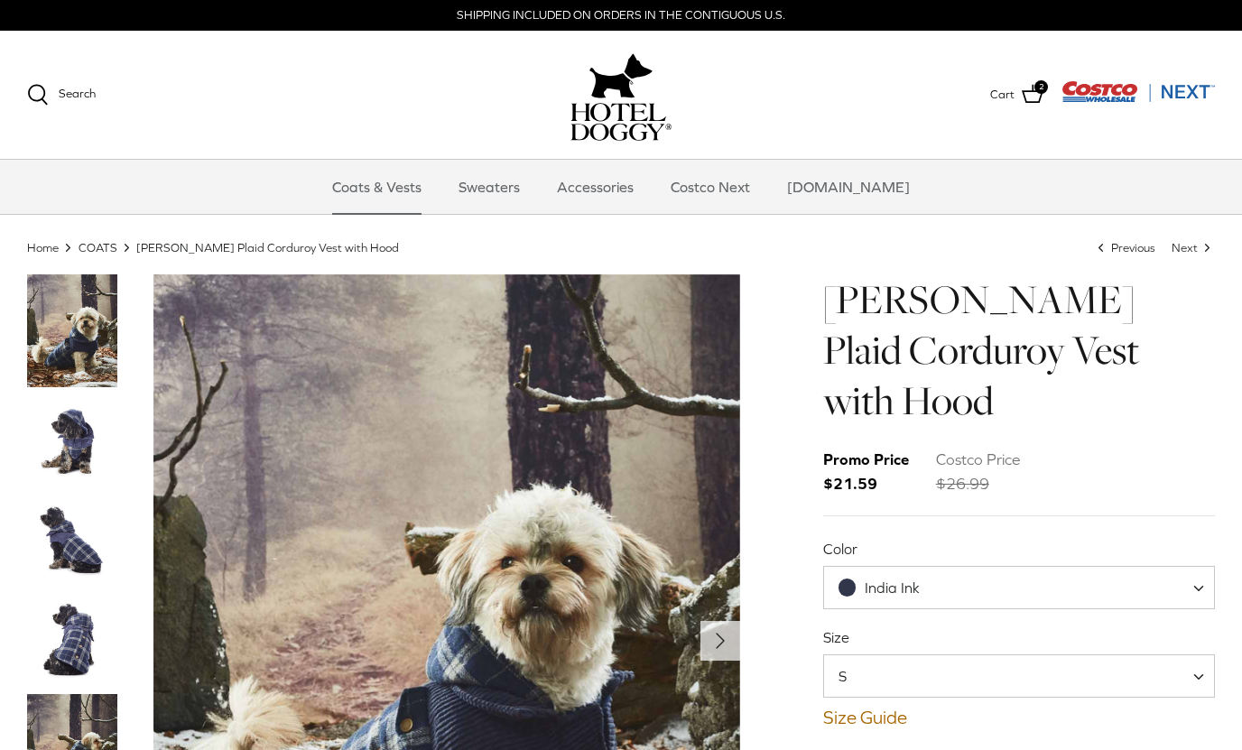
click at [1203, 566] on span at bounding box center [1205, 587] width 18 height 43
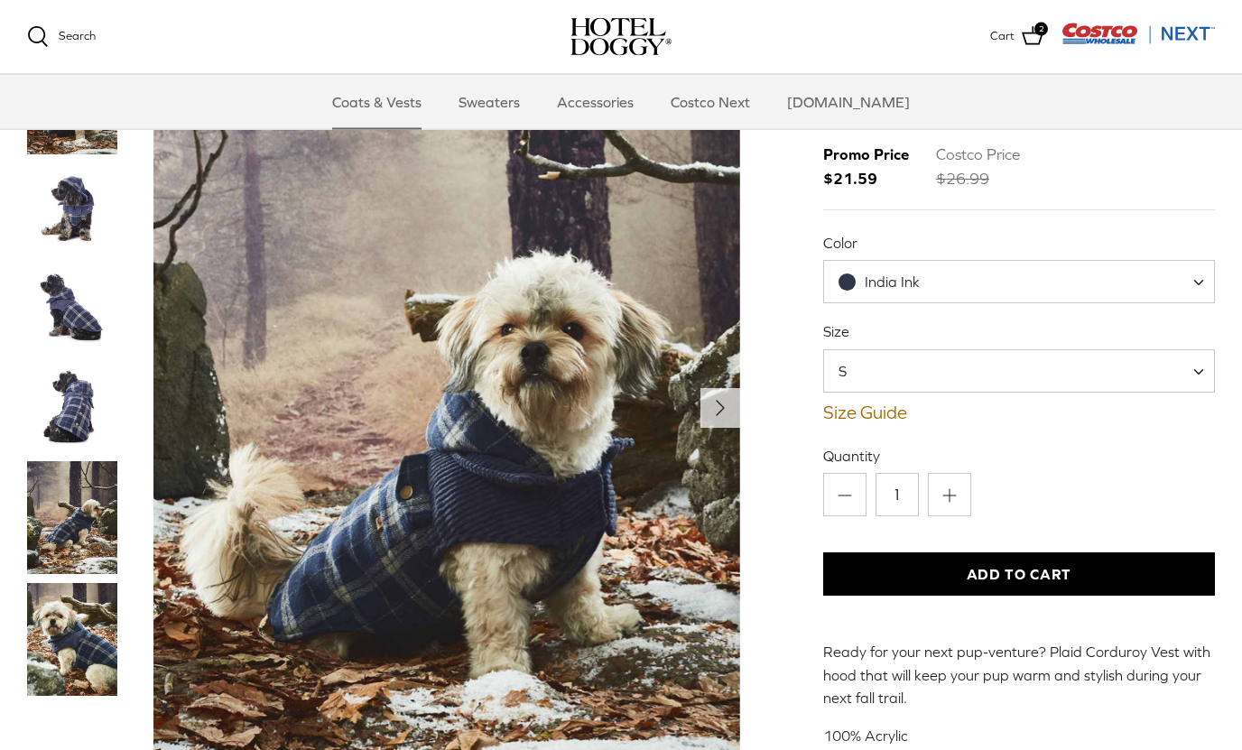
click at [71, 365] on img "Thumbnail Link" at bounding box center [72, 408] width 90 height 90
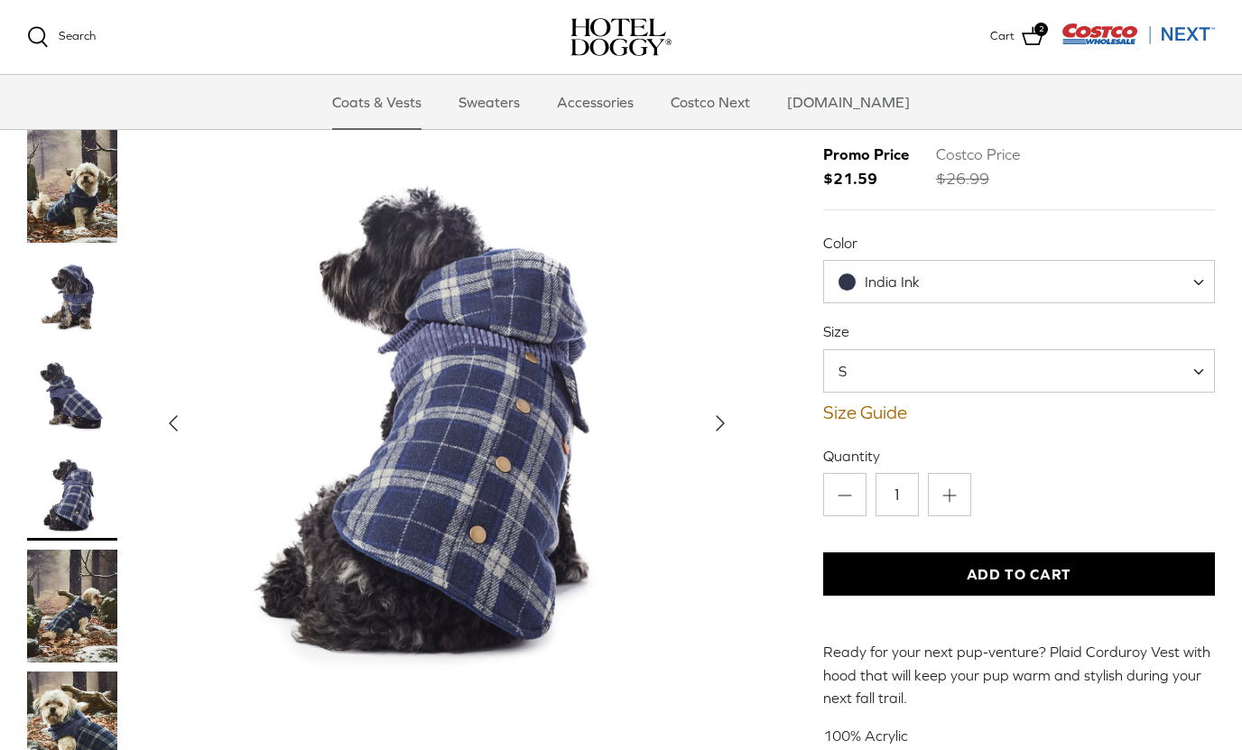
click at [89, 252] on img "Thumbnail Link" at bounding box center [72, 297] width 90 height 90
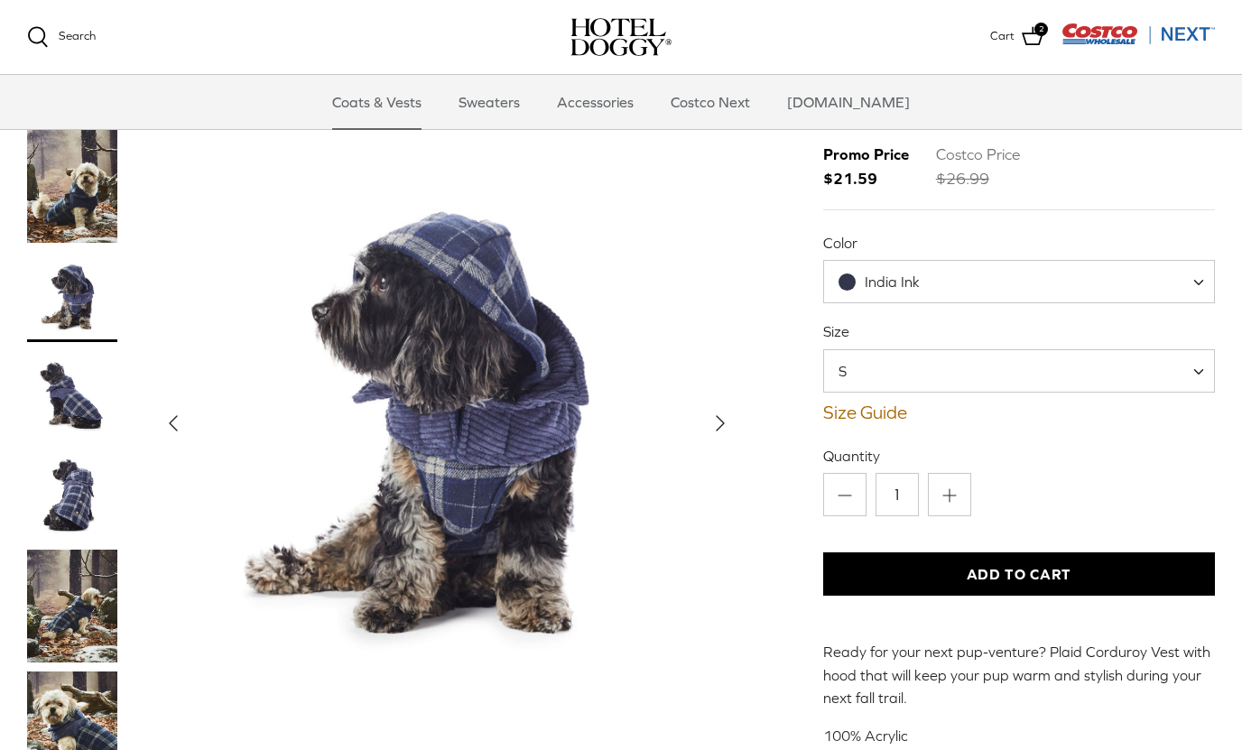
click at [1117, 552] on button "Add to Cart" at bounding box center [1019, 573] width 392 height 43
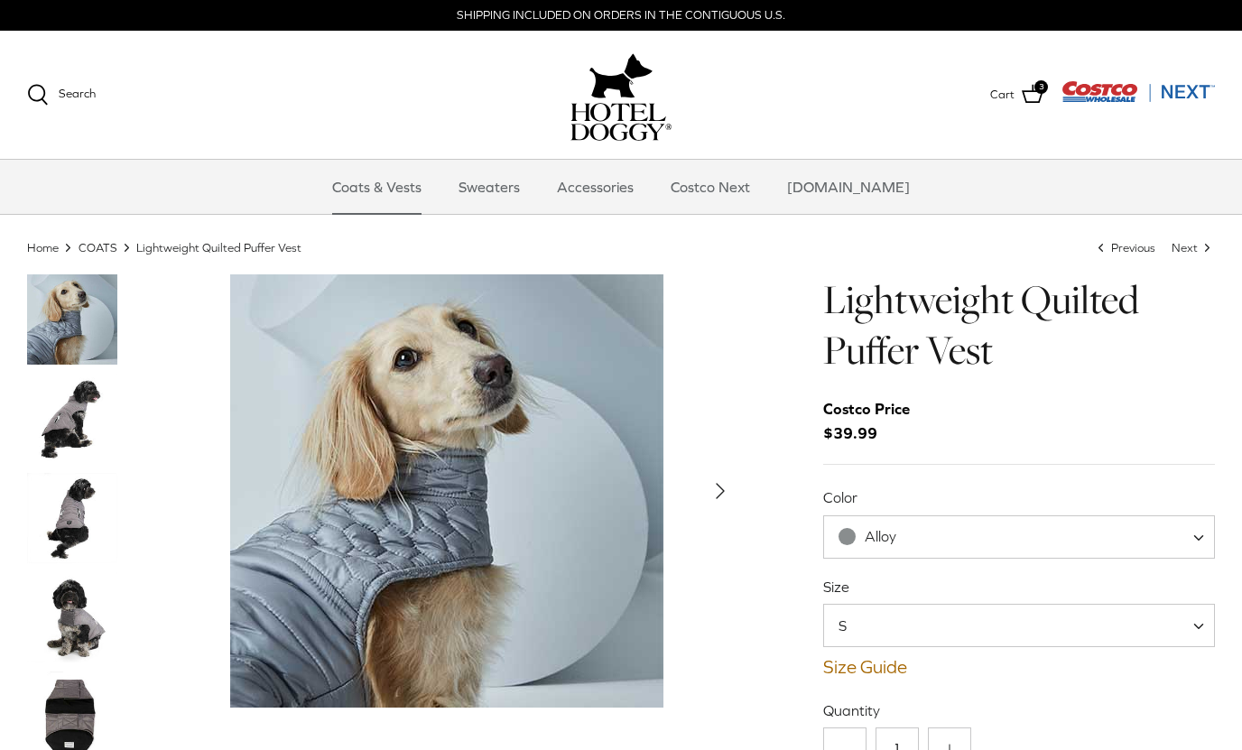
click at [1108, 631] on span "S" at bounding box center [1019, 625] width 392 height 43
select select "M"
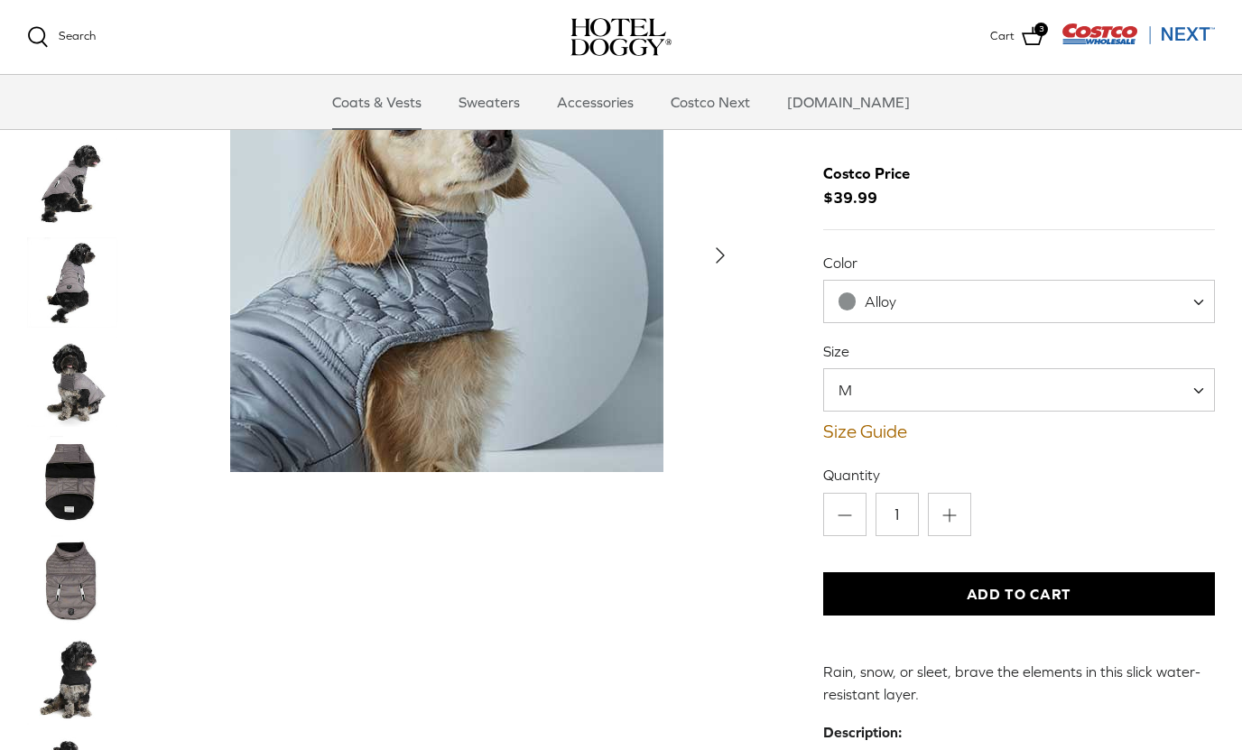
scroll to position [53, 0]
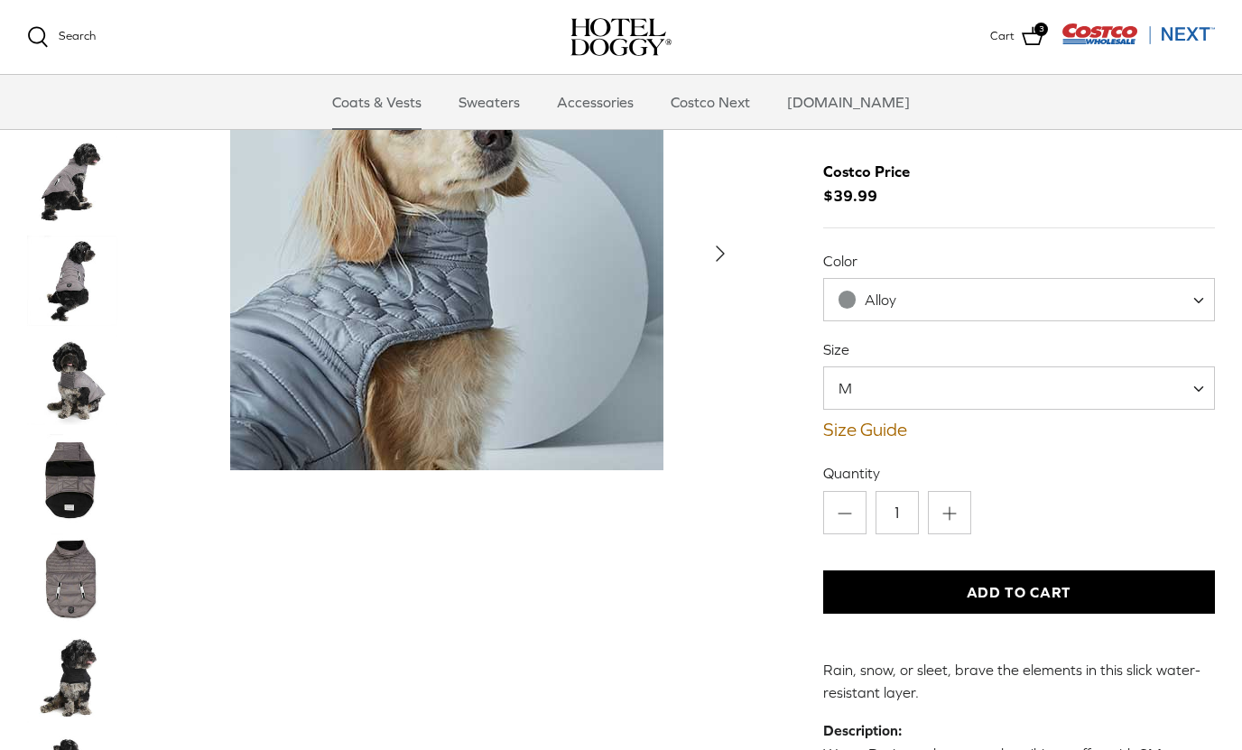
click at [78, 275] on img "Thumbnail Link" at bounding box center [72, 281] width 90 height 90
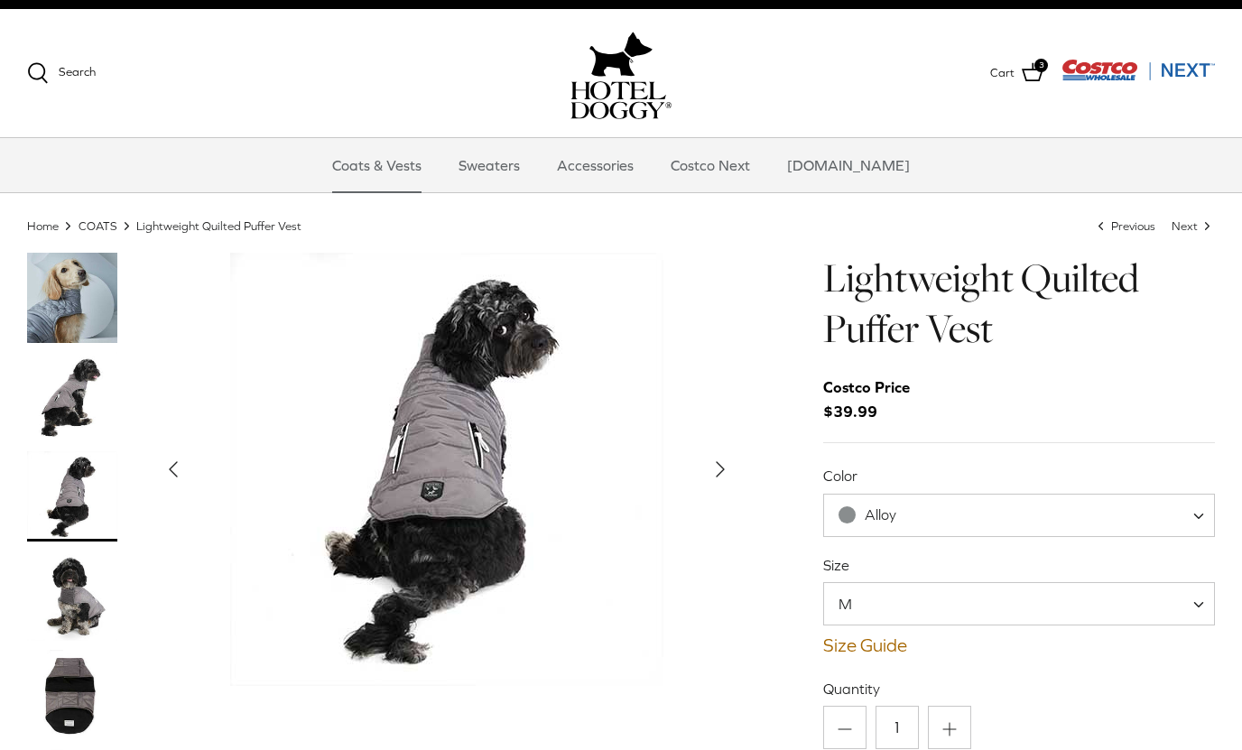
scroll to position [0, 0]
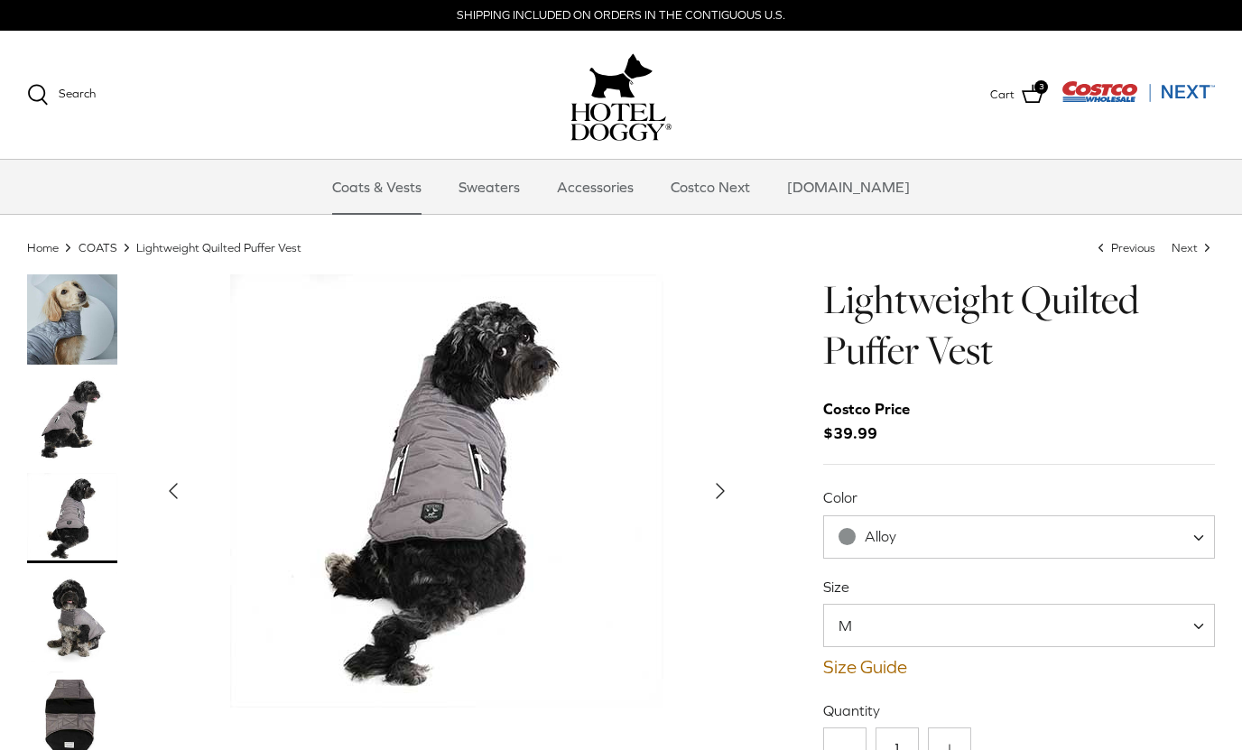
click at [72, 422] on img "Thumbnail Link" at bounding box center [72, 419] width 90 height 90
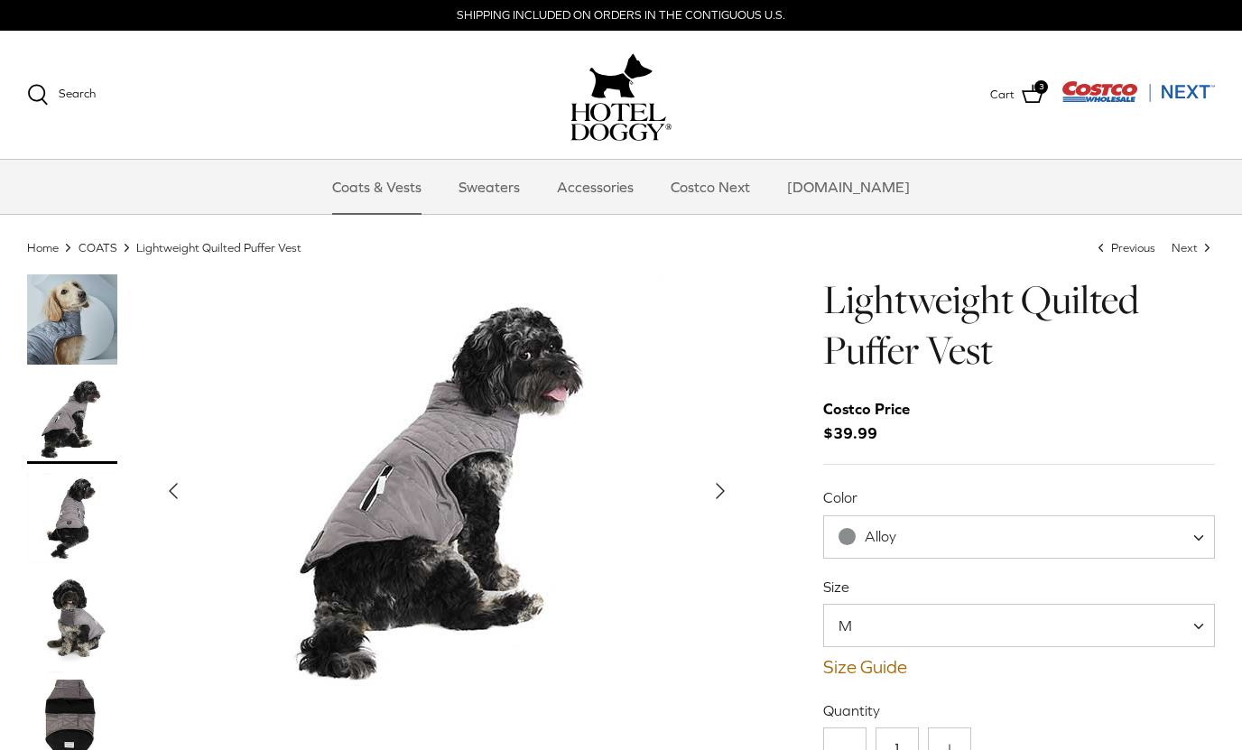
click at [65, 507] on img "Thumbnail Link" at bounding box center [72, 518] width 90 height 90
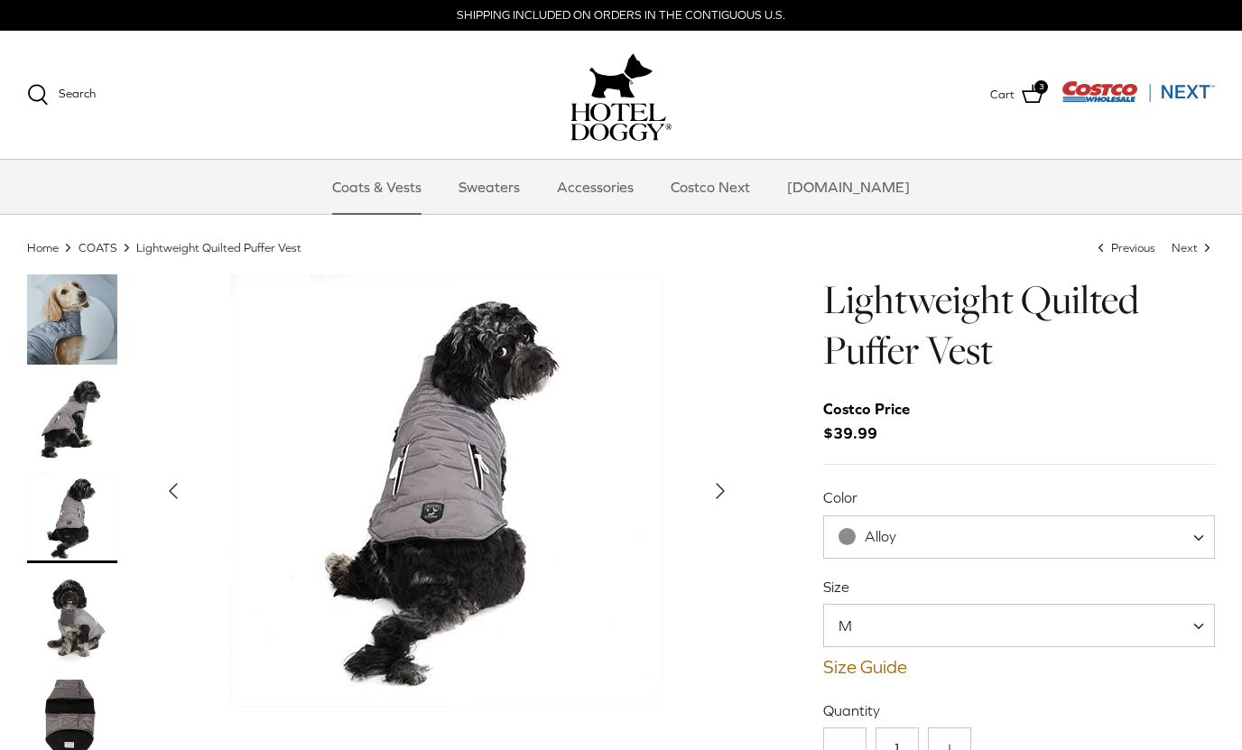
click at [77, 426] on img "Thumbnail Link" at bounding box center [72, 419] width 90 height 90
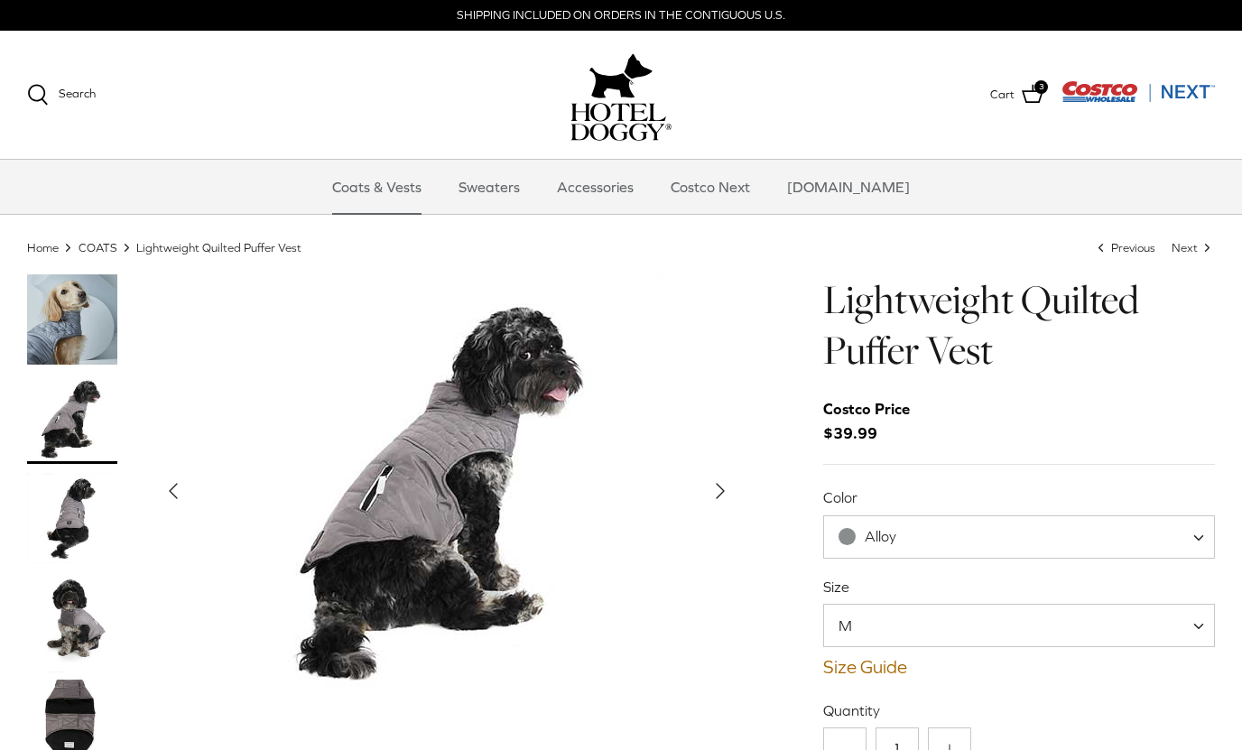
click at [60, 640] on img "Thumbnail Link" at bounding box center [72, 617] width 90 height 90
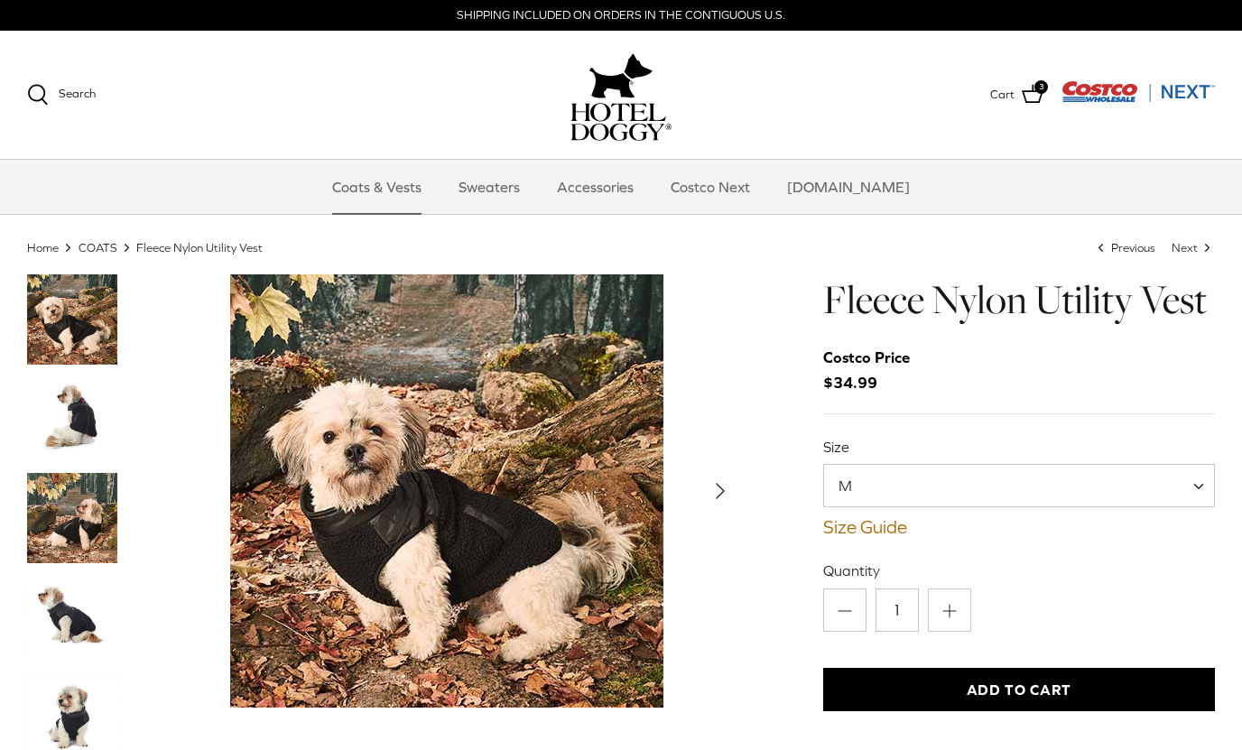
click at [77, 419] on img "Thumbnail Link" at bounding box center [72, 419] width 90 height 90
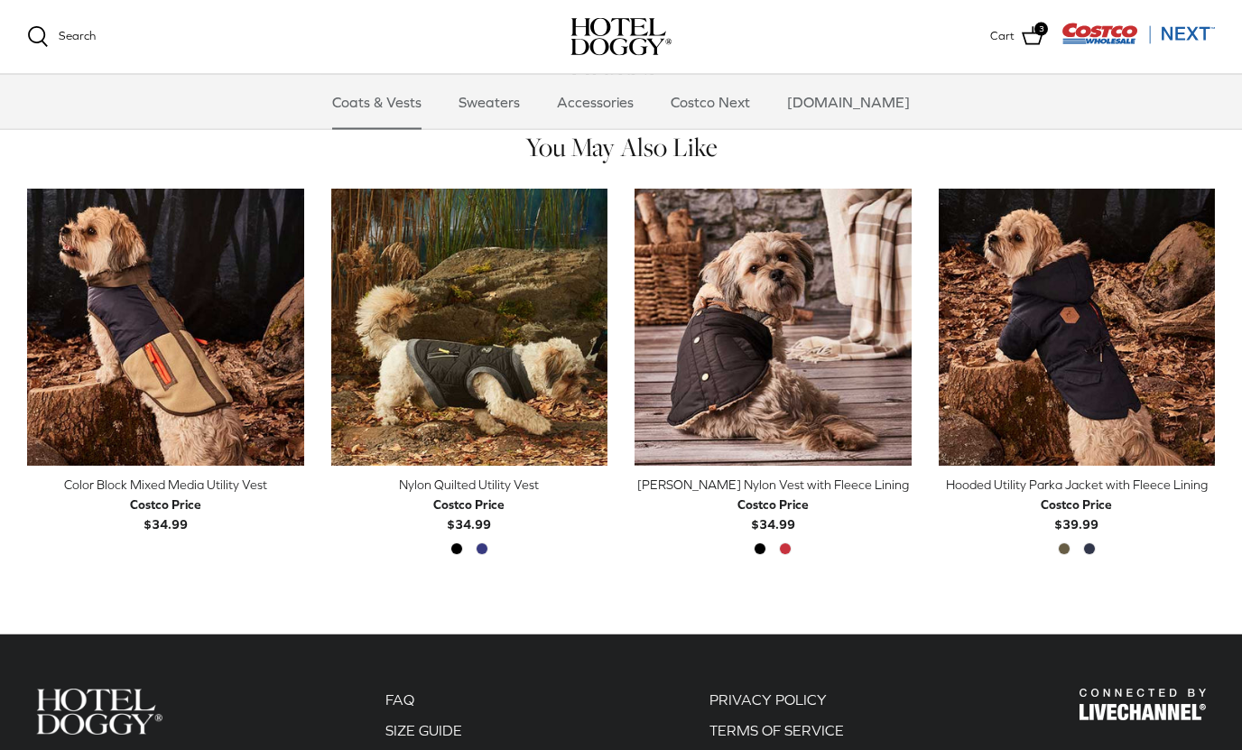
scroll to position [979, 0]
click at [858, 373] on img "Melton Nylon Vest with Fleece Lining" at bounding box center [772, 327] width 277 height 277
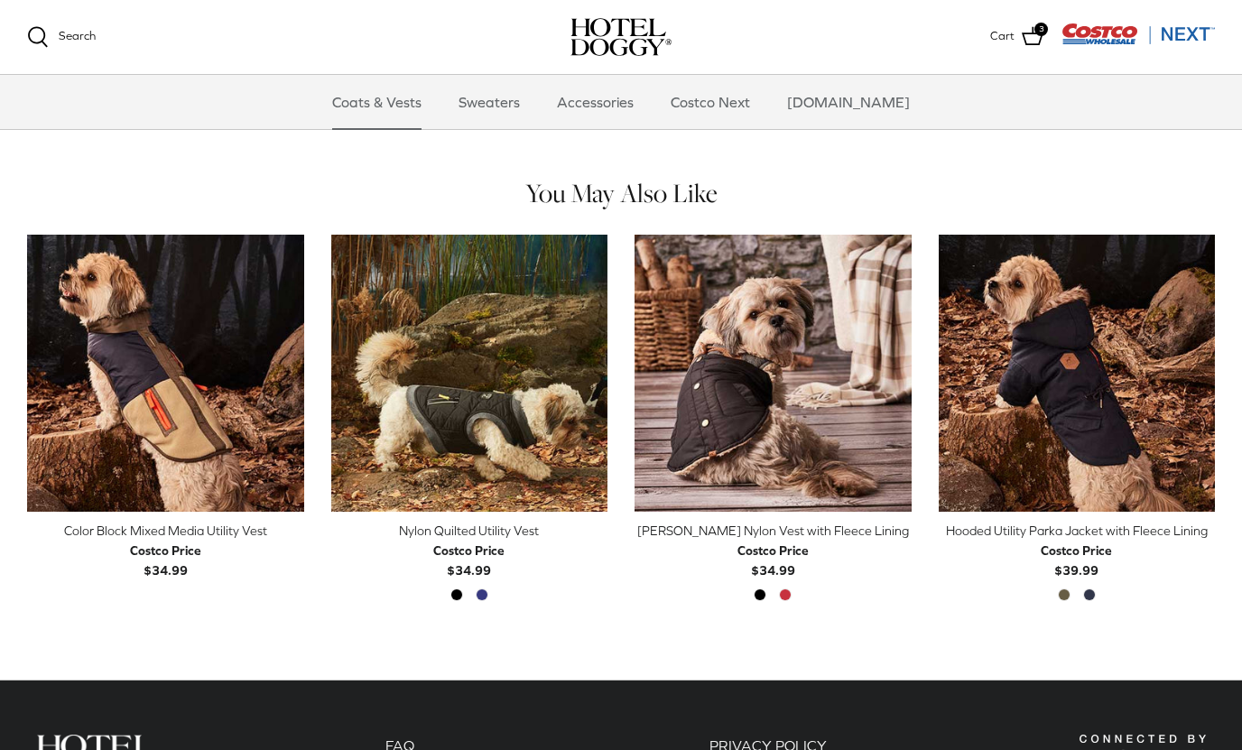
scroll to position [935, 0]
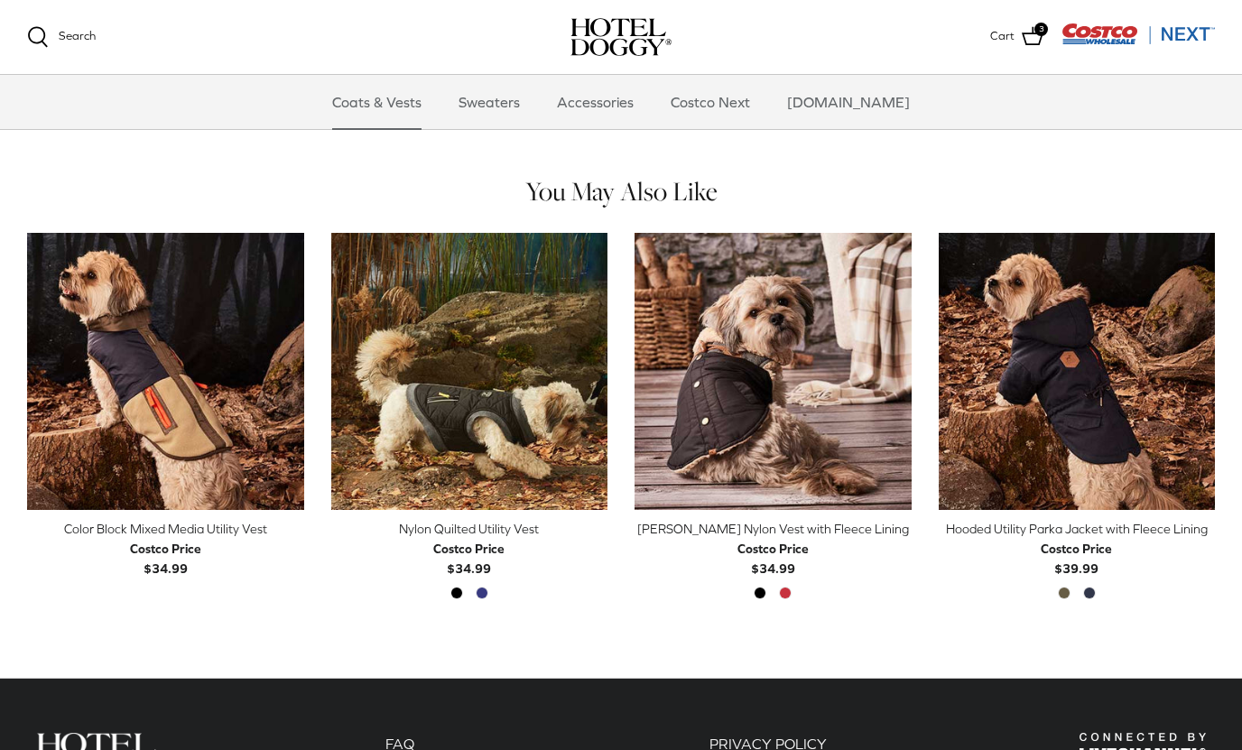
click at [1104, 389] on img "Hooded Utility Parka Jacket with Fleece Lining" at bounding box center [1076, 371] width 277 height 277
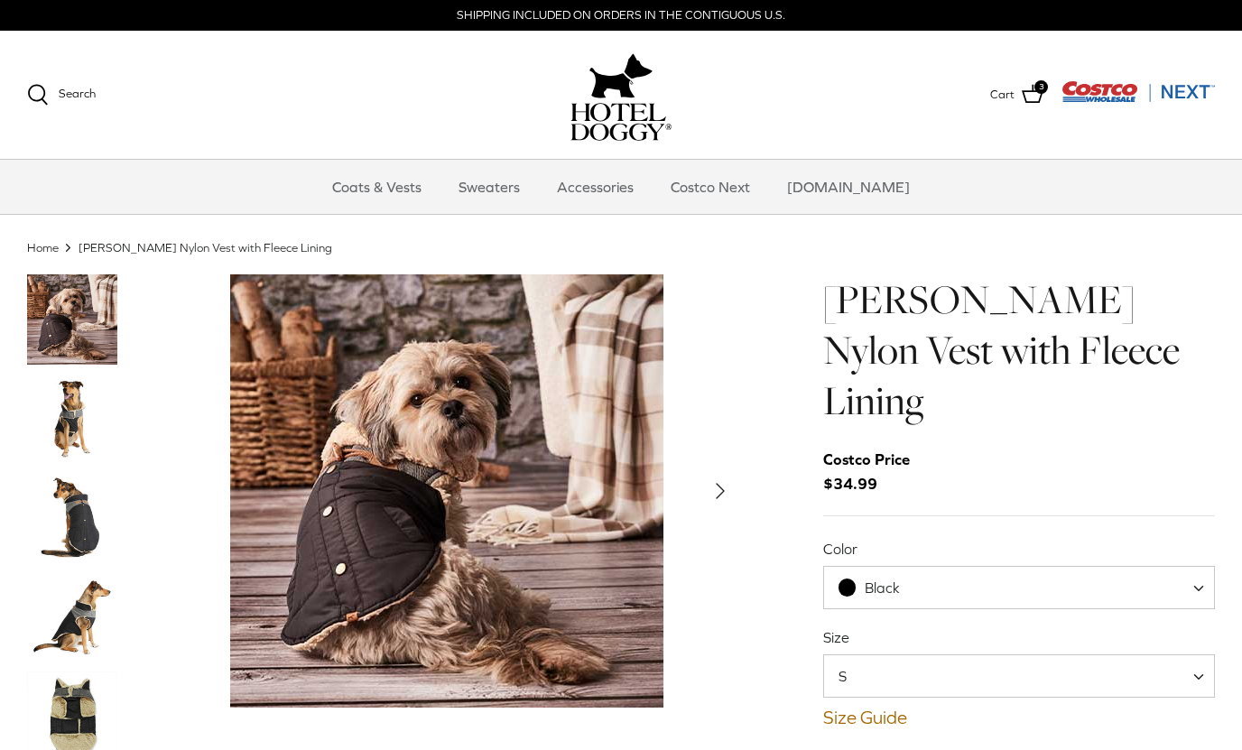
click at [82, 700] on img "Thumbnail Link" at bounding box center [72, 716] width 90 height 90
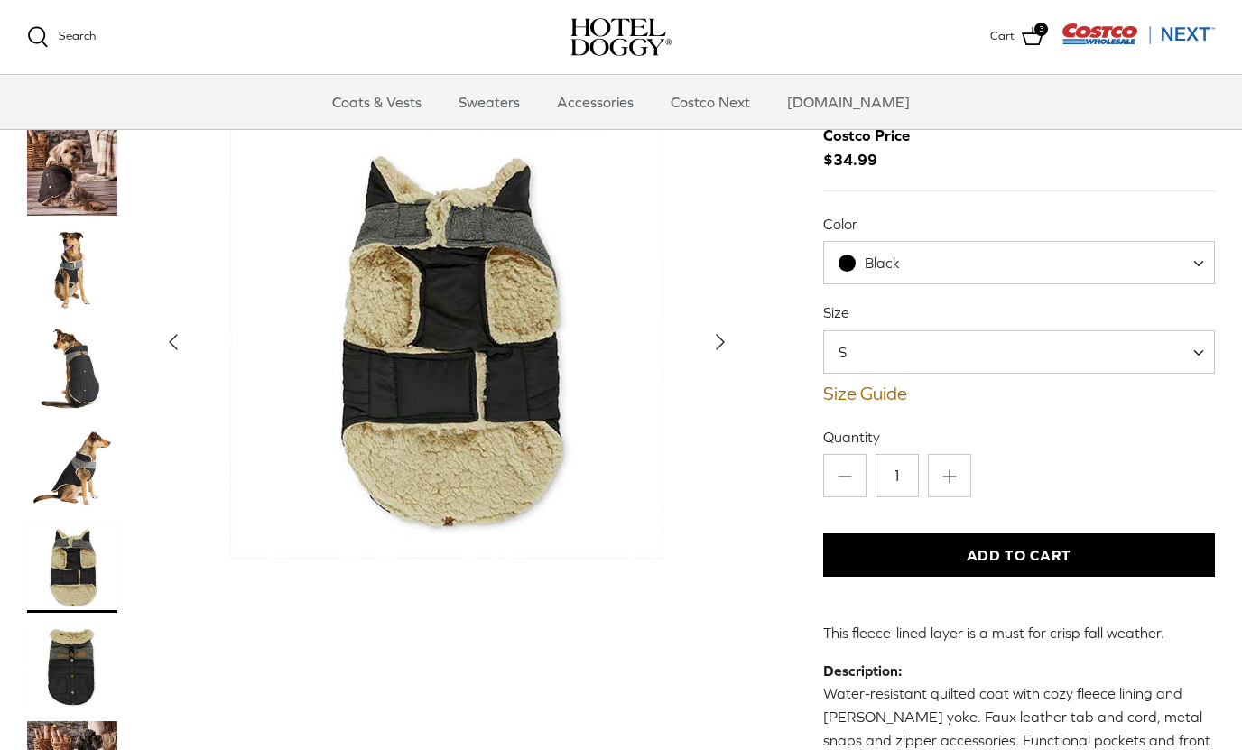
scroll to position [140, 0]
click at [1073, 534] on button "Add to Cart" at bounding box center [1019, 555] width 392 height 43
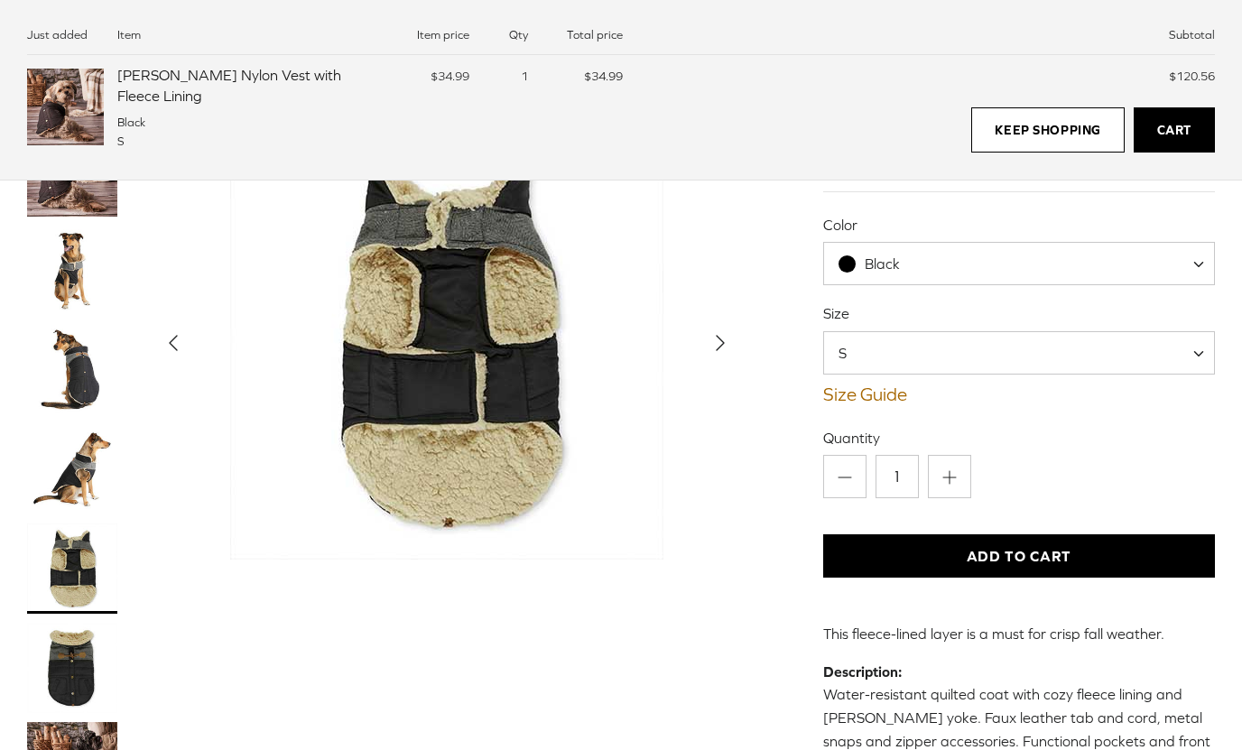
click at [1196, 331] on span at bounding box center [1205, 352] width 18 height 43
select select "M"
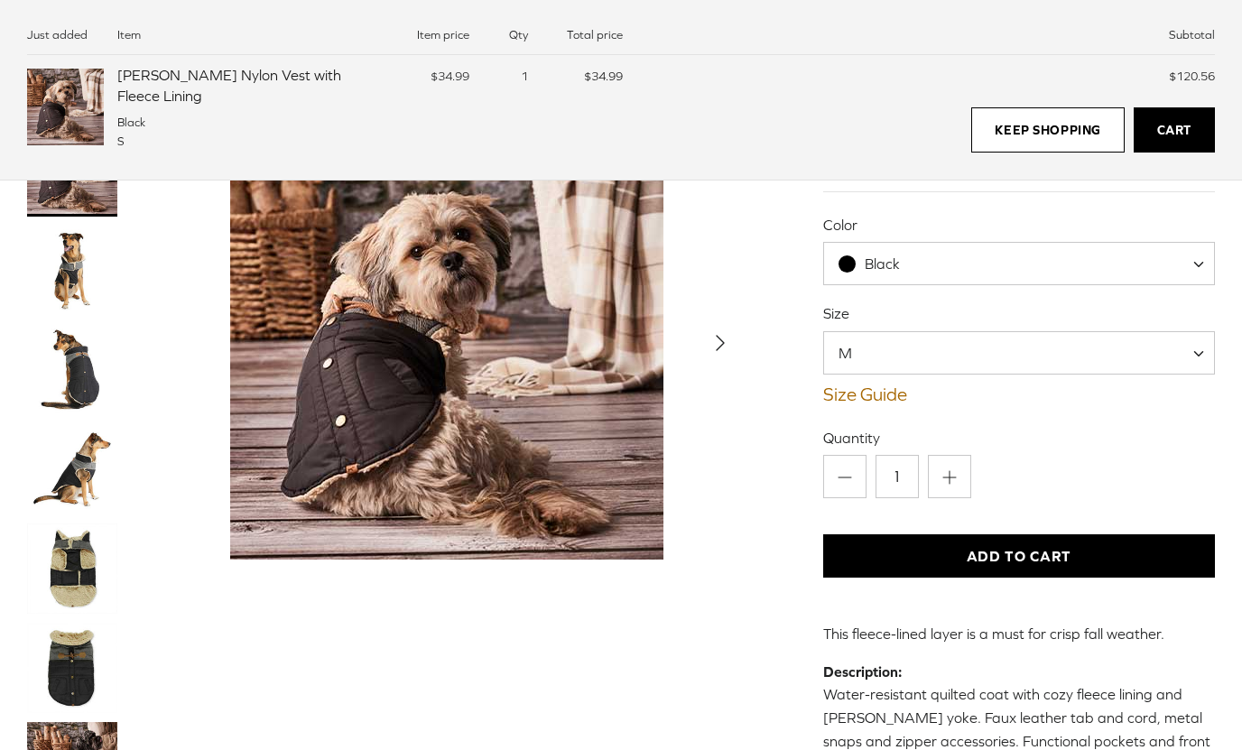
click at [1043, 534] on button "Add to Cart" at bounding box center [1019, 555] width 392 height 43
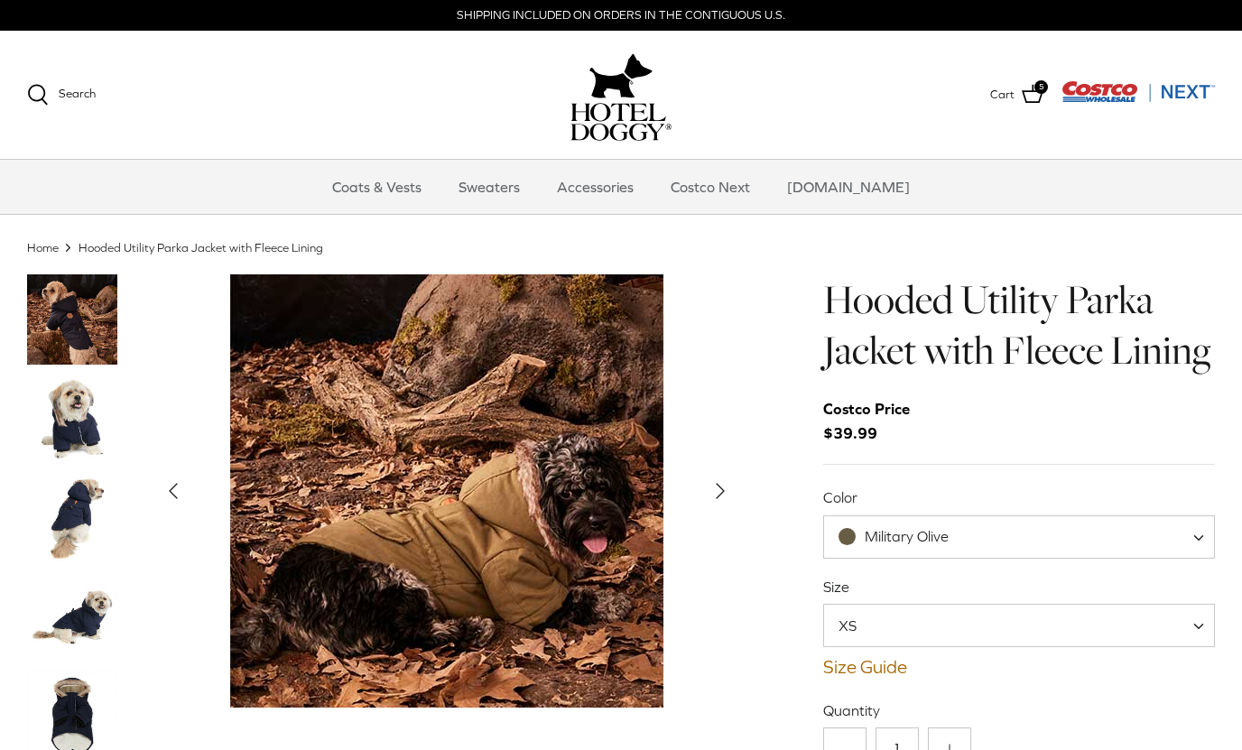
click at [1175, 504] on label "Color" at bounding box center [1019, 497] width 392 height 20
click at [824, 515] on select "Military Olive India Ink" at bounding box center [823, 515] width 1 height 1
click at [1178, 530] on span "Military Olive" at bounding box center [1019, 536] width 392 height 43
select select "India Ink"
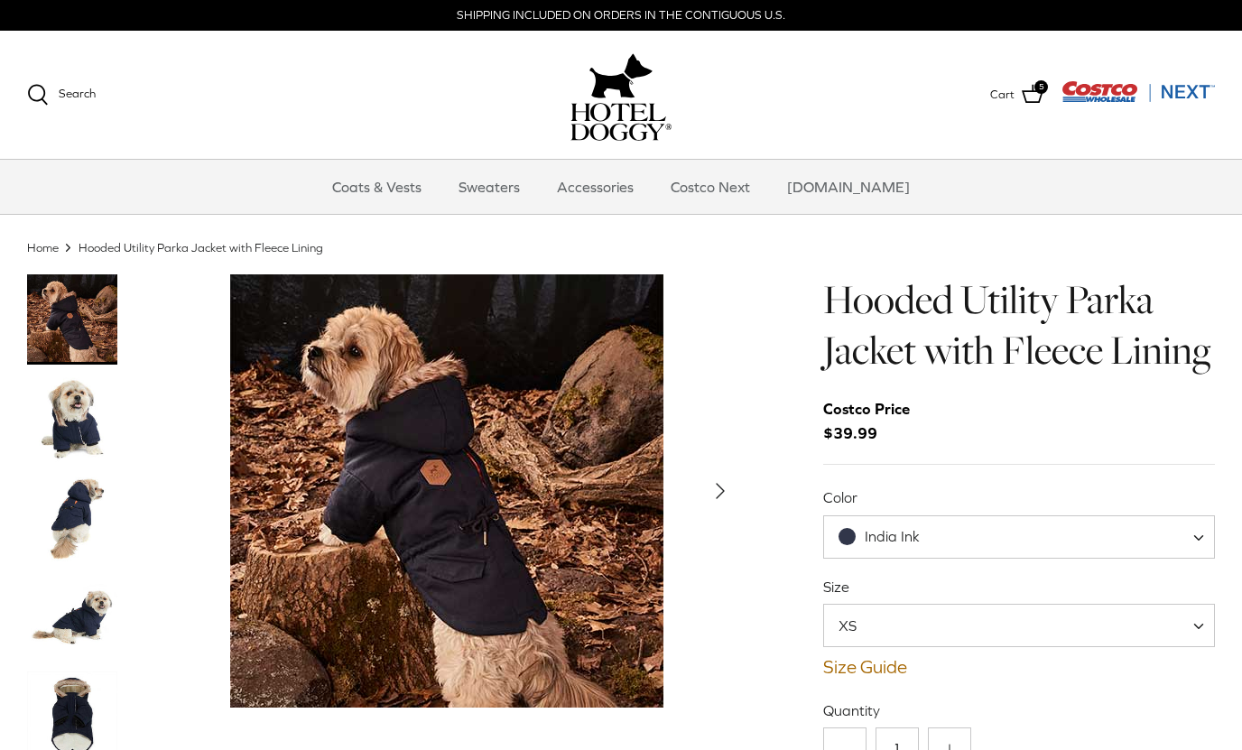
click at [1060, 624] on span "XS" at bounding box center [1019, 625] width 392 height 43
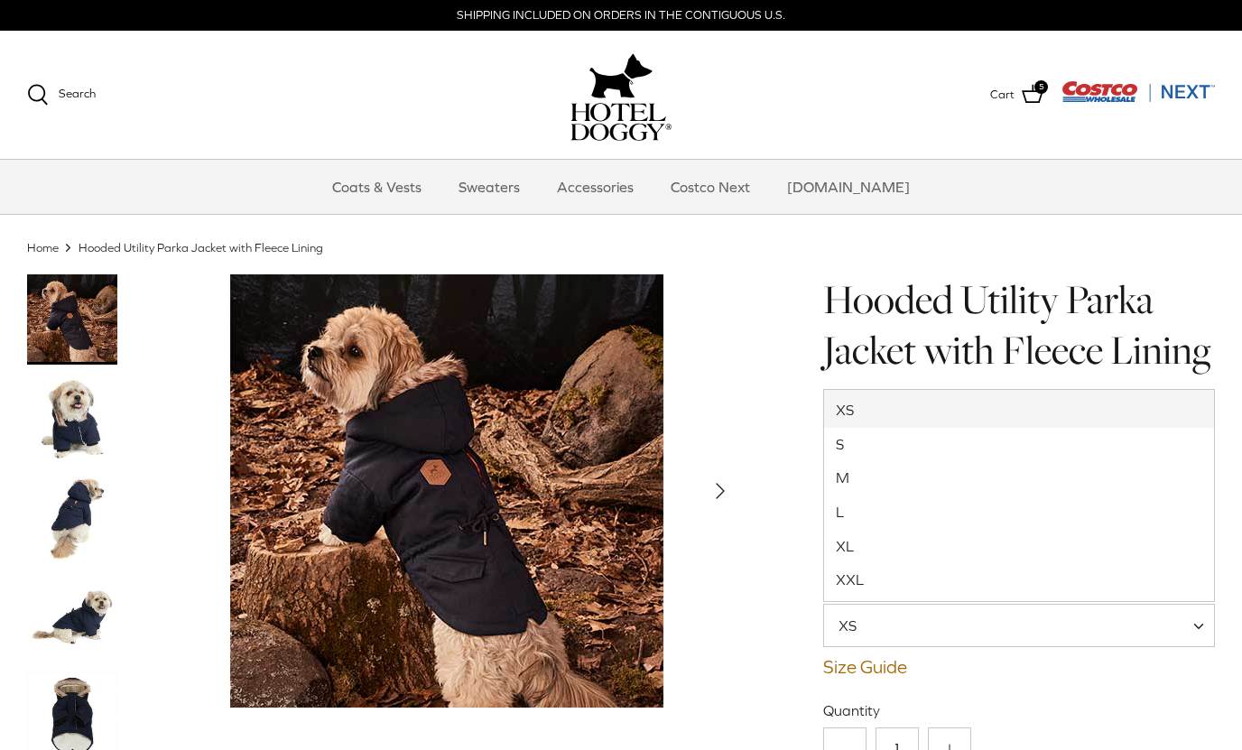
select select "S"
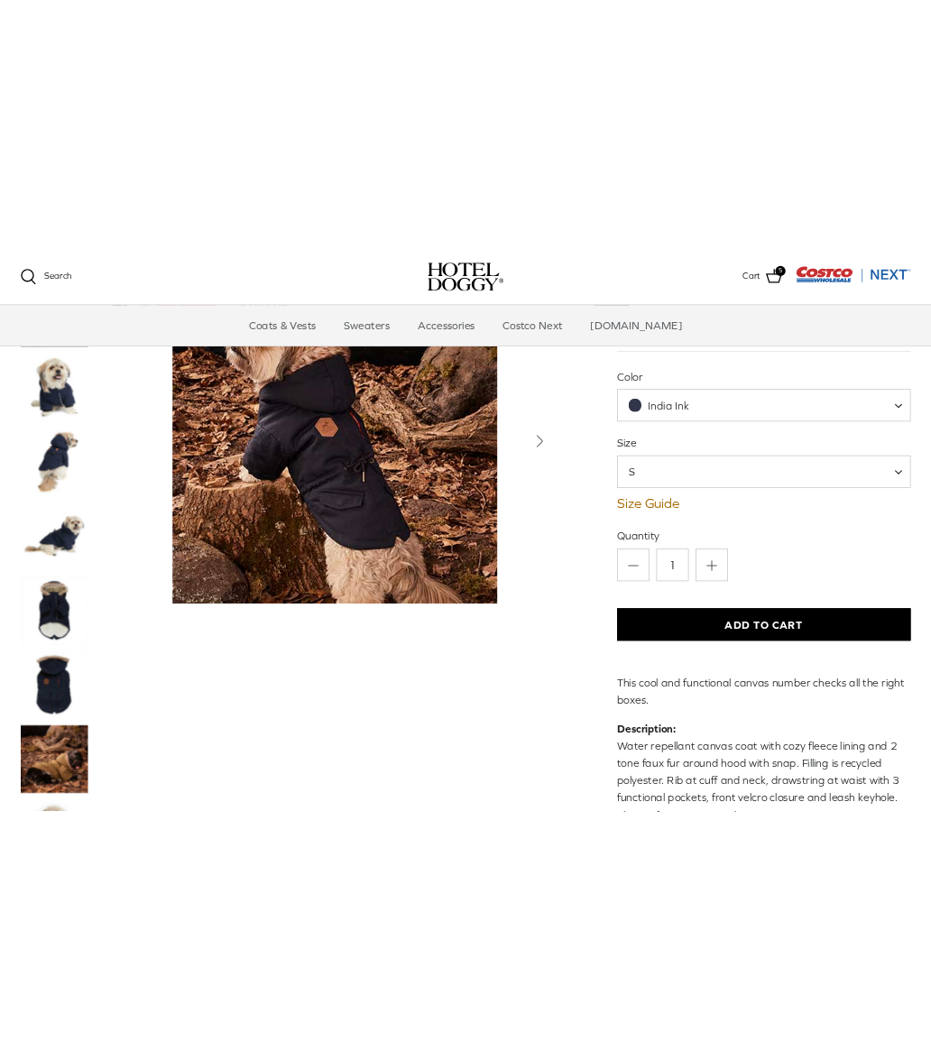
scroll to position [142, 0]
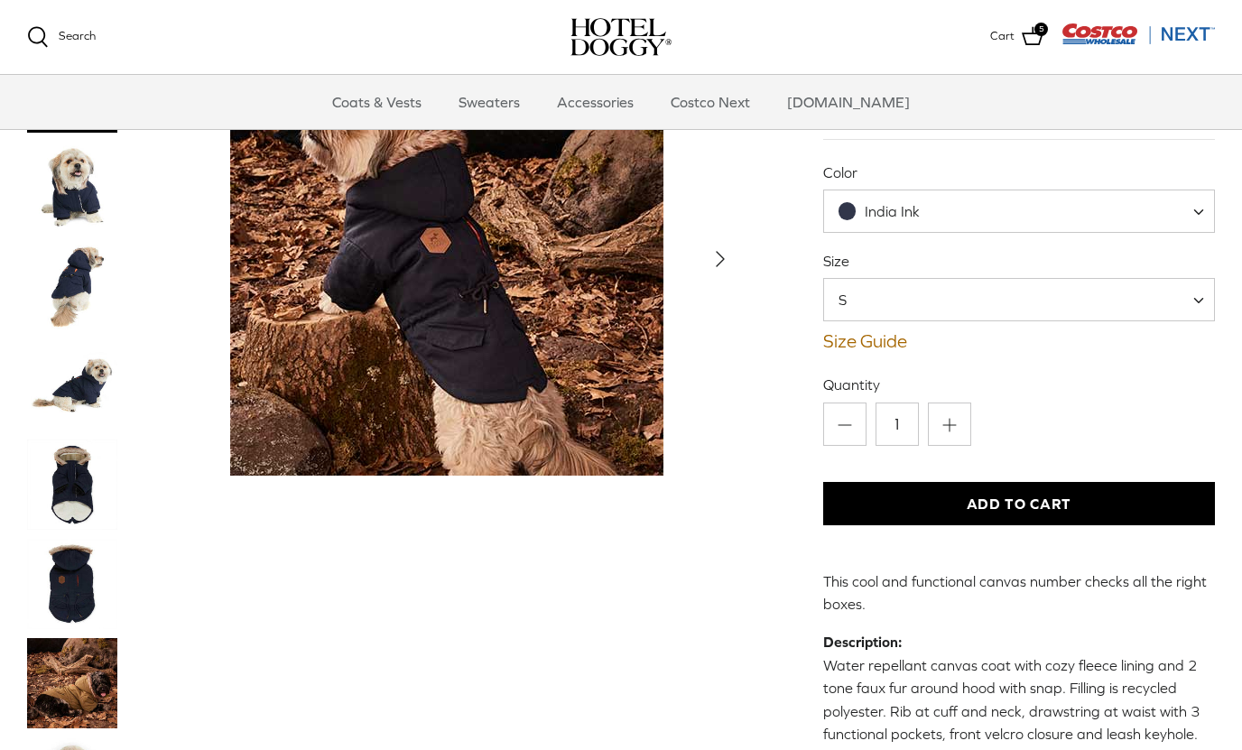
click at [1050, 508] on button "Add to Cart" at bounding box center [1019, 503] width 392 height 43
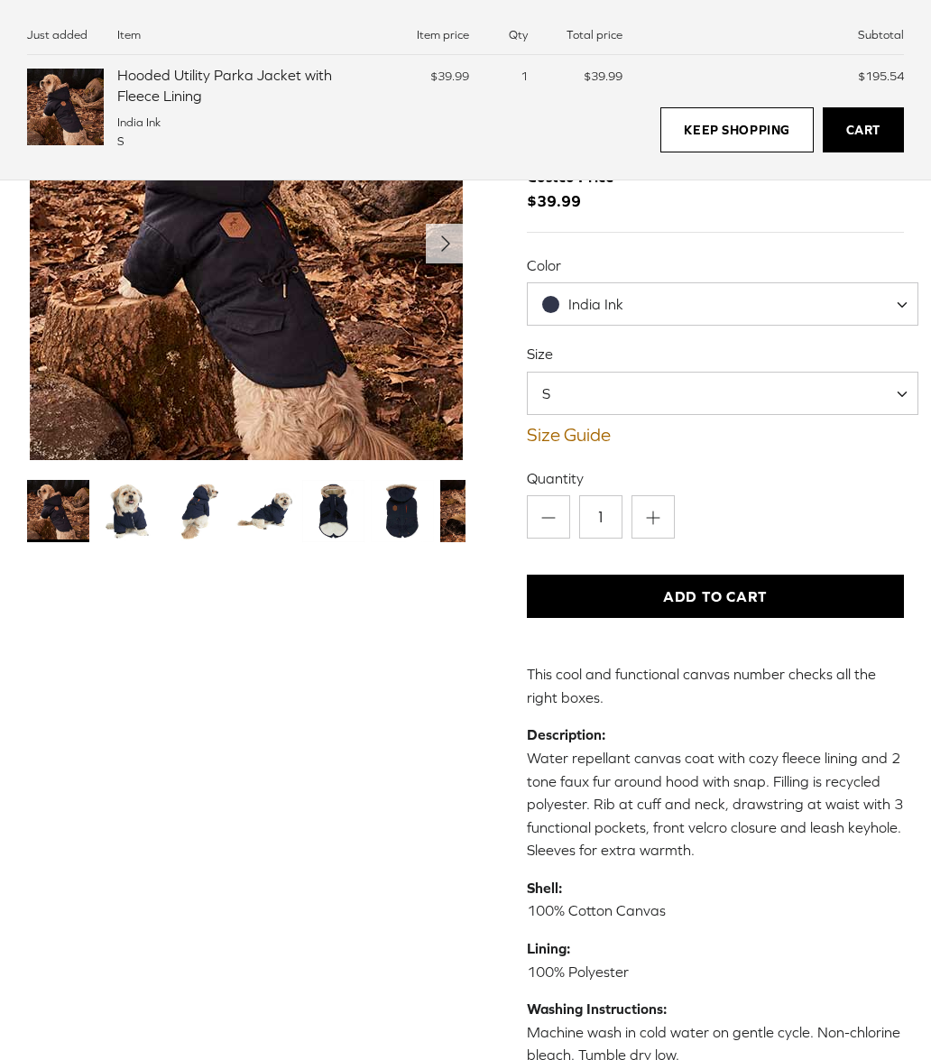
scroll to position [45, 0]
